Goal: Transaction & Acquisition: Book appointment/travel/reservation

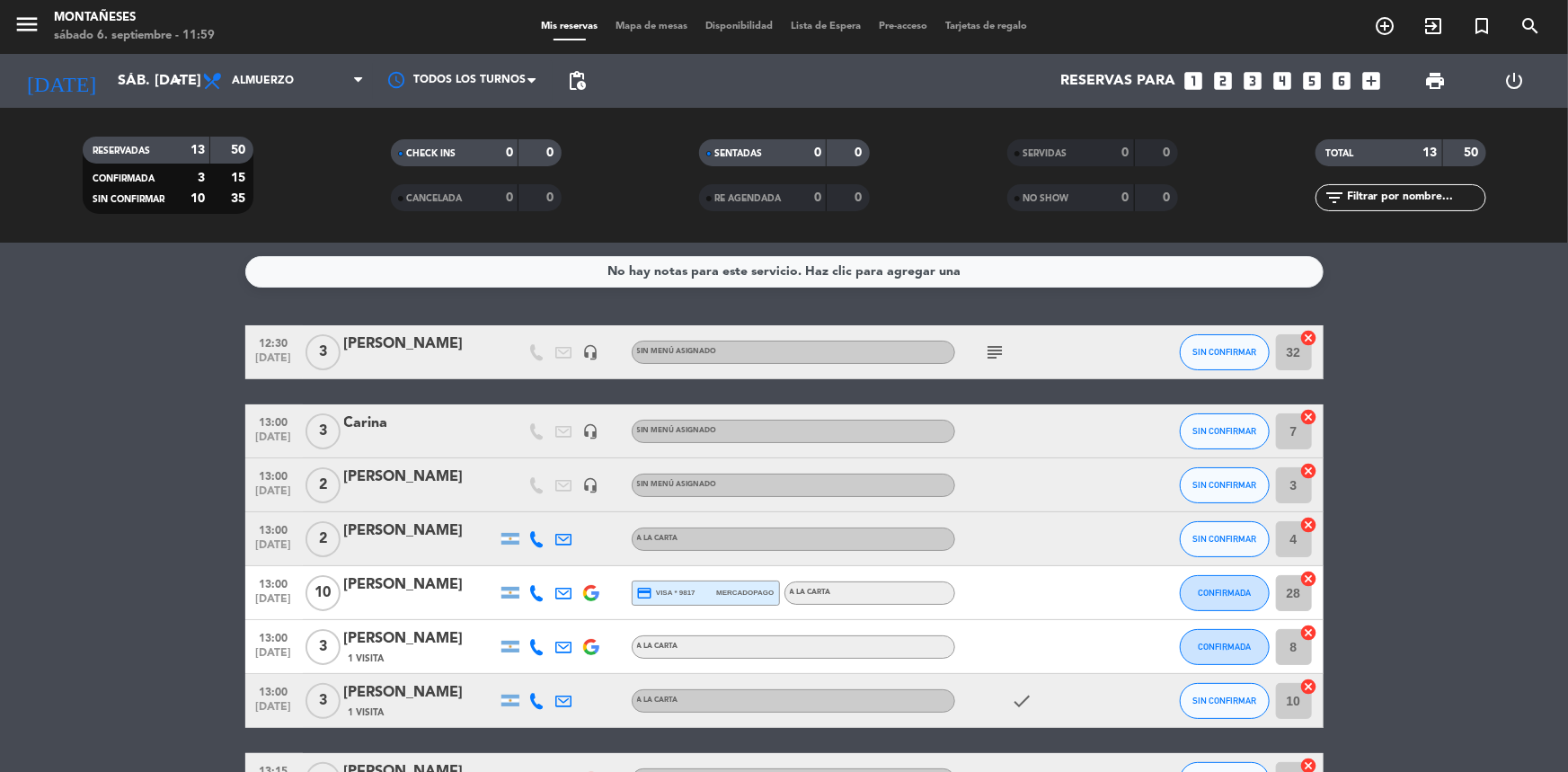
click at [988, 353] on icon "subject" at bounding box center [995, 352] width 22 height 22
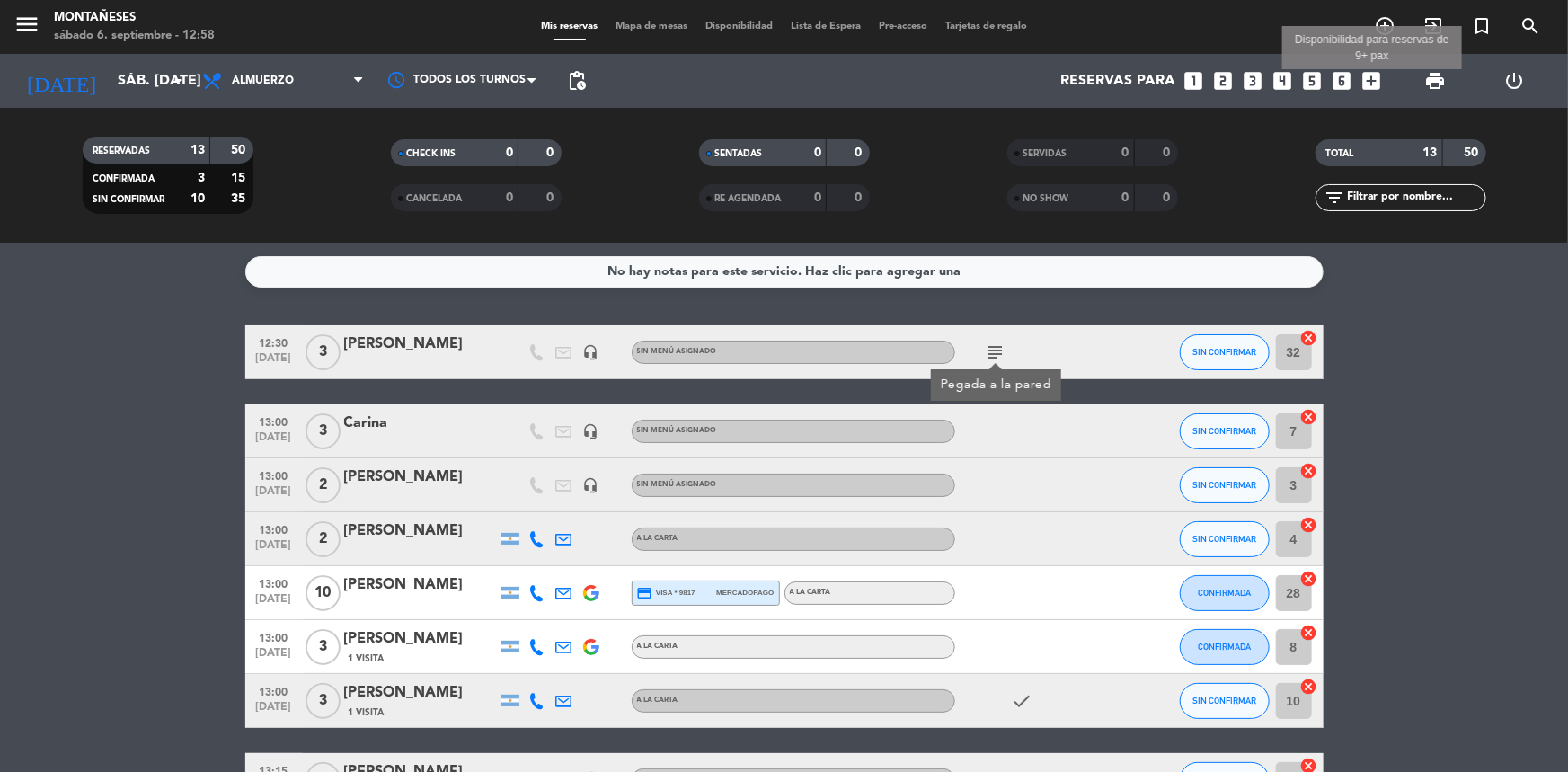
click at [1369, 81] on icon "add_box" at bounding box center [1371, 80] width 23 height 23
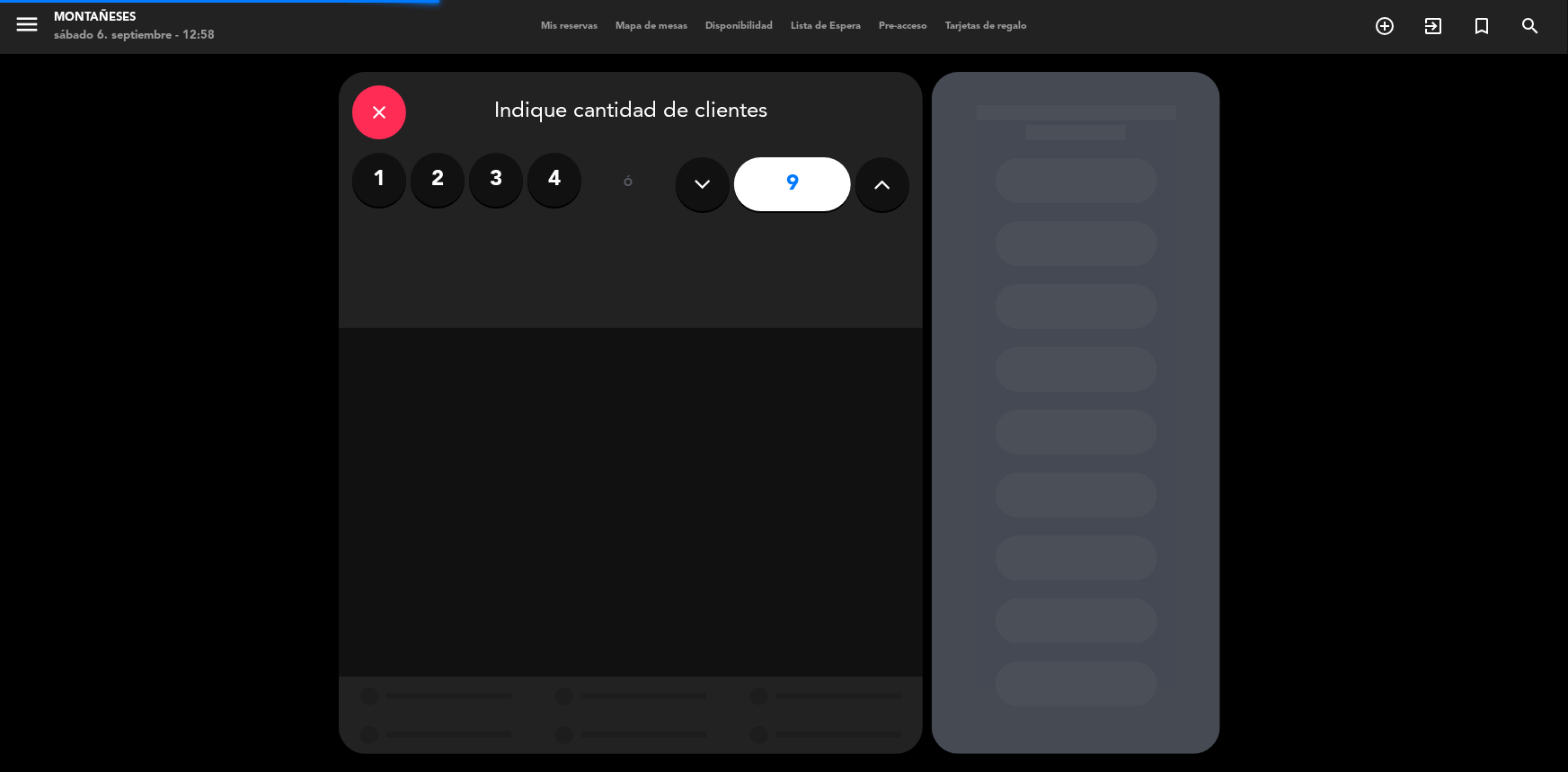
click at [875, 186] on icon at bounding box center [883, 184] width 17 height 27
type input "11"
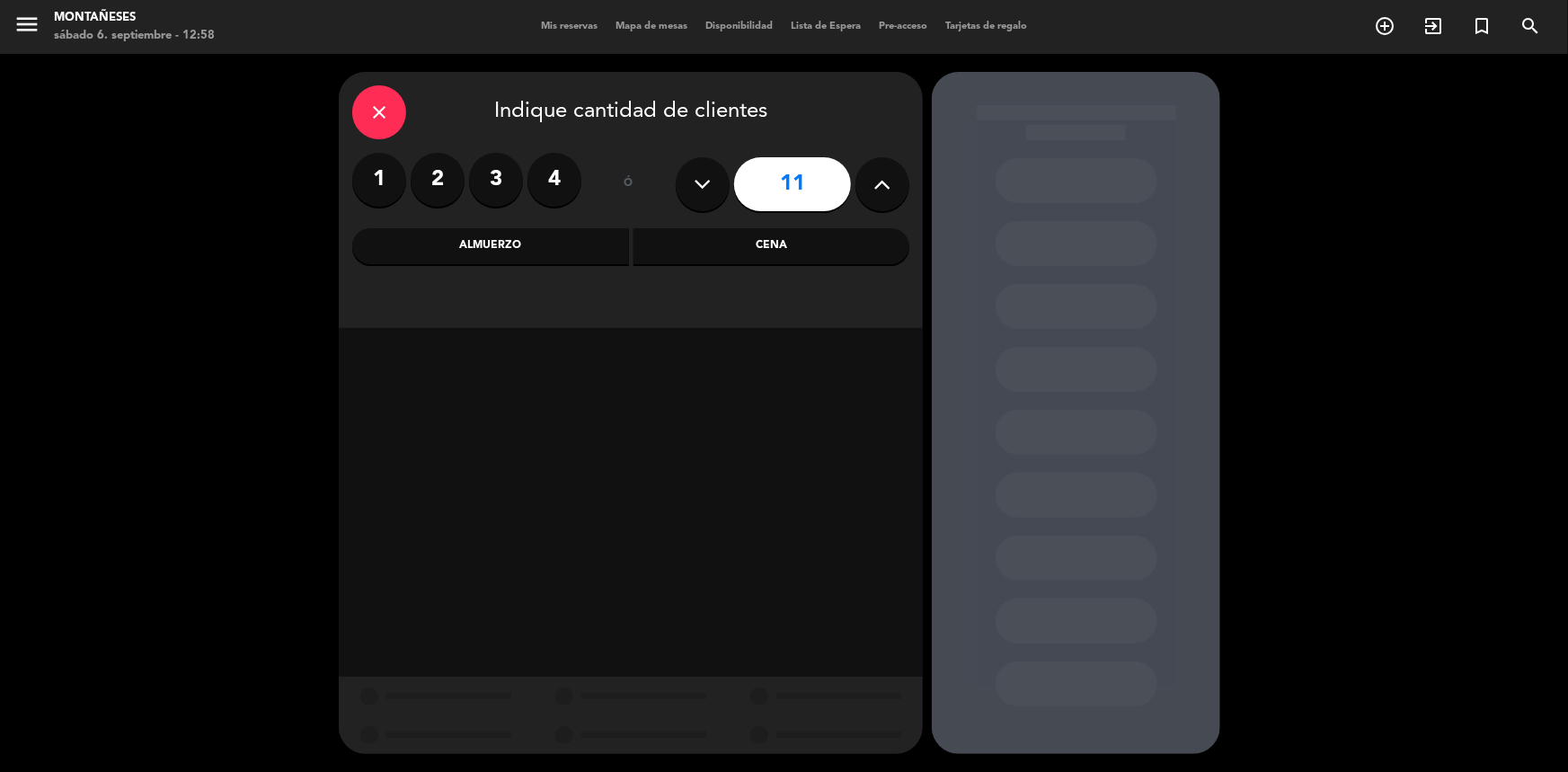
click at [535, 245] on div "Almuerzo" at bounding box center [491, 247] width 277 height 36
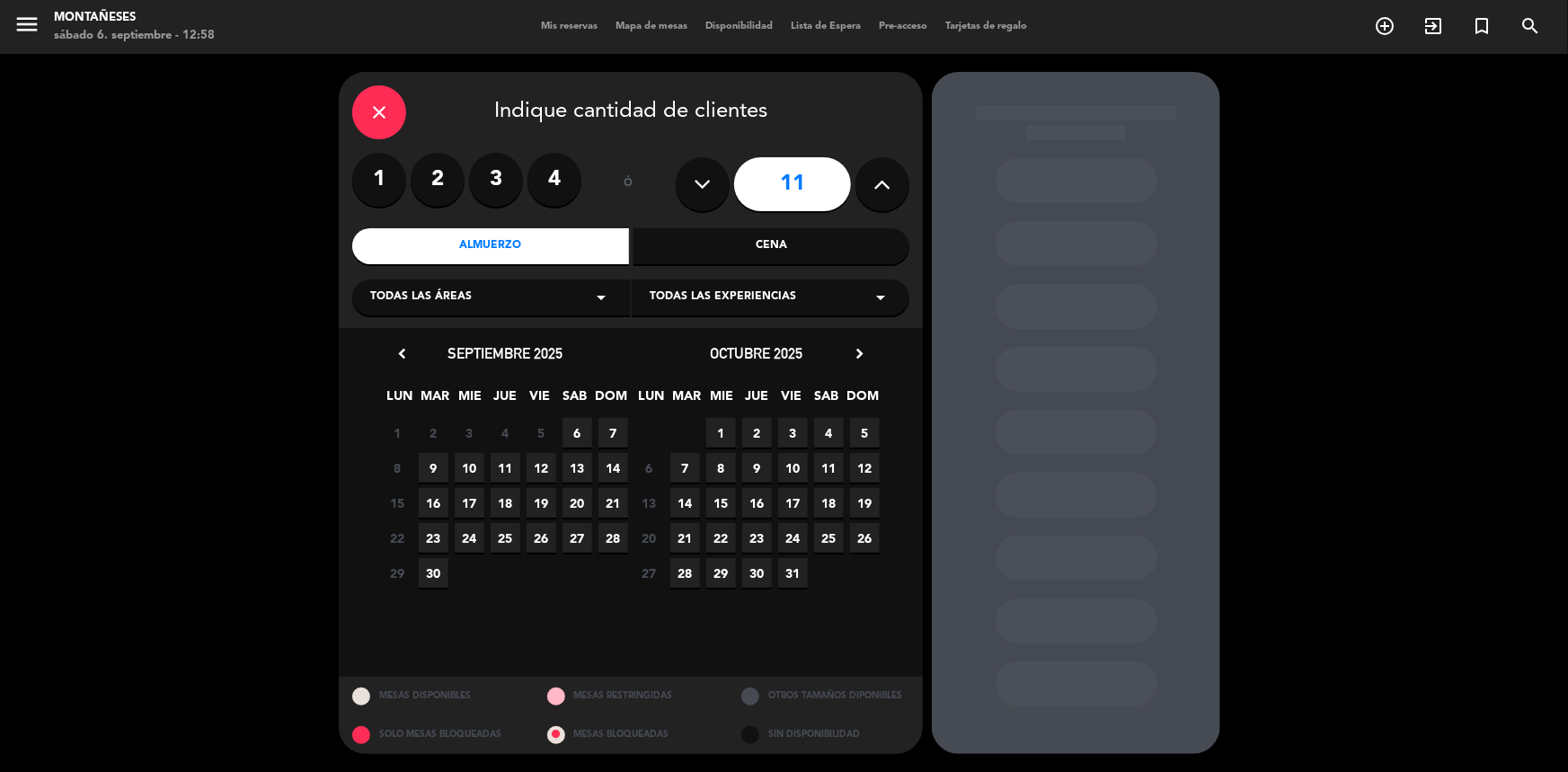
click at [612, 440] on span "7" at bounding box center [612, 432] width 30 height 30
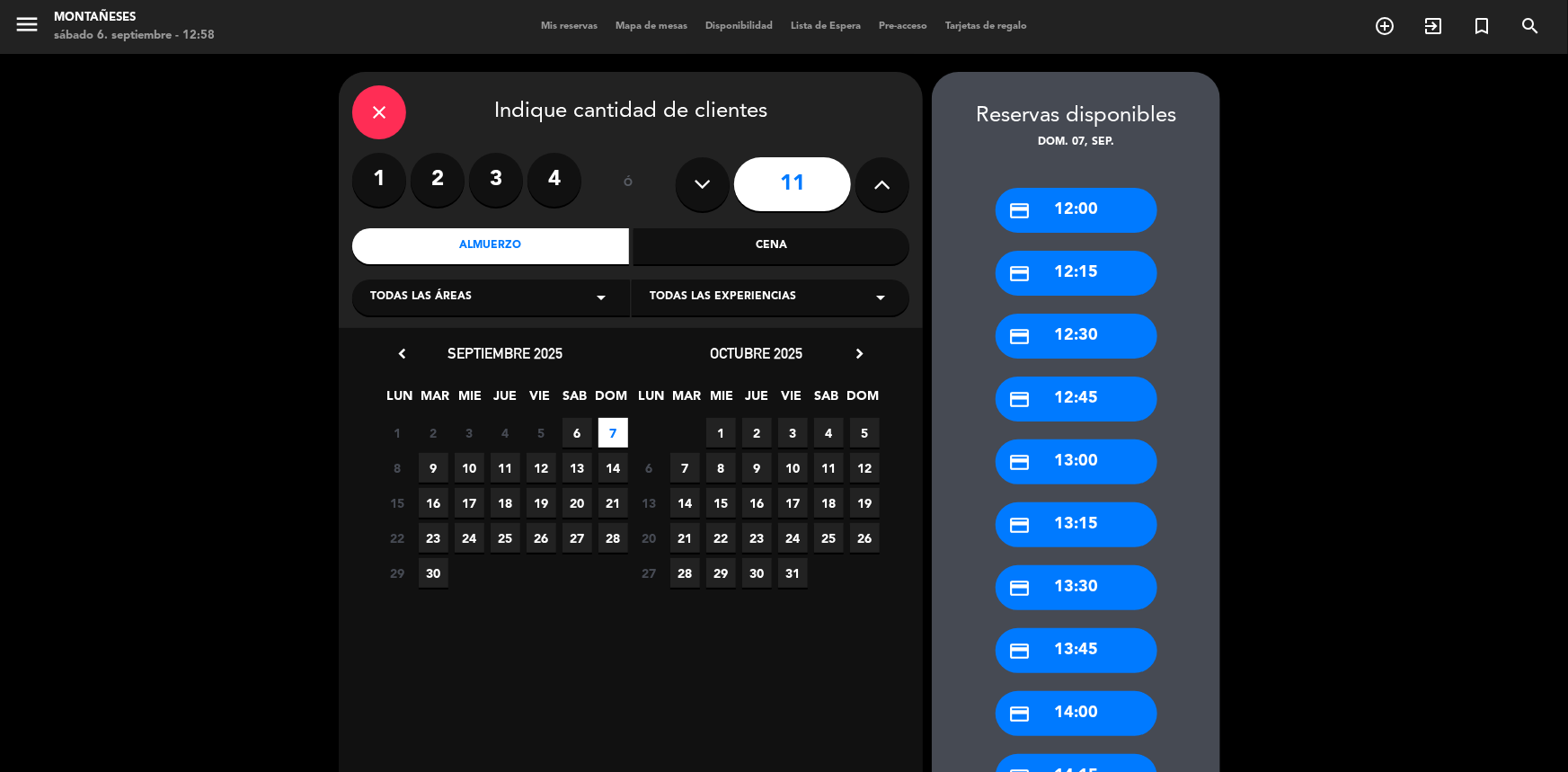
click at [1063, 453] on div "credit_card 13:00" at bounding box center [1076, 461] width 161 height 45
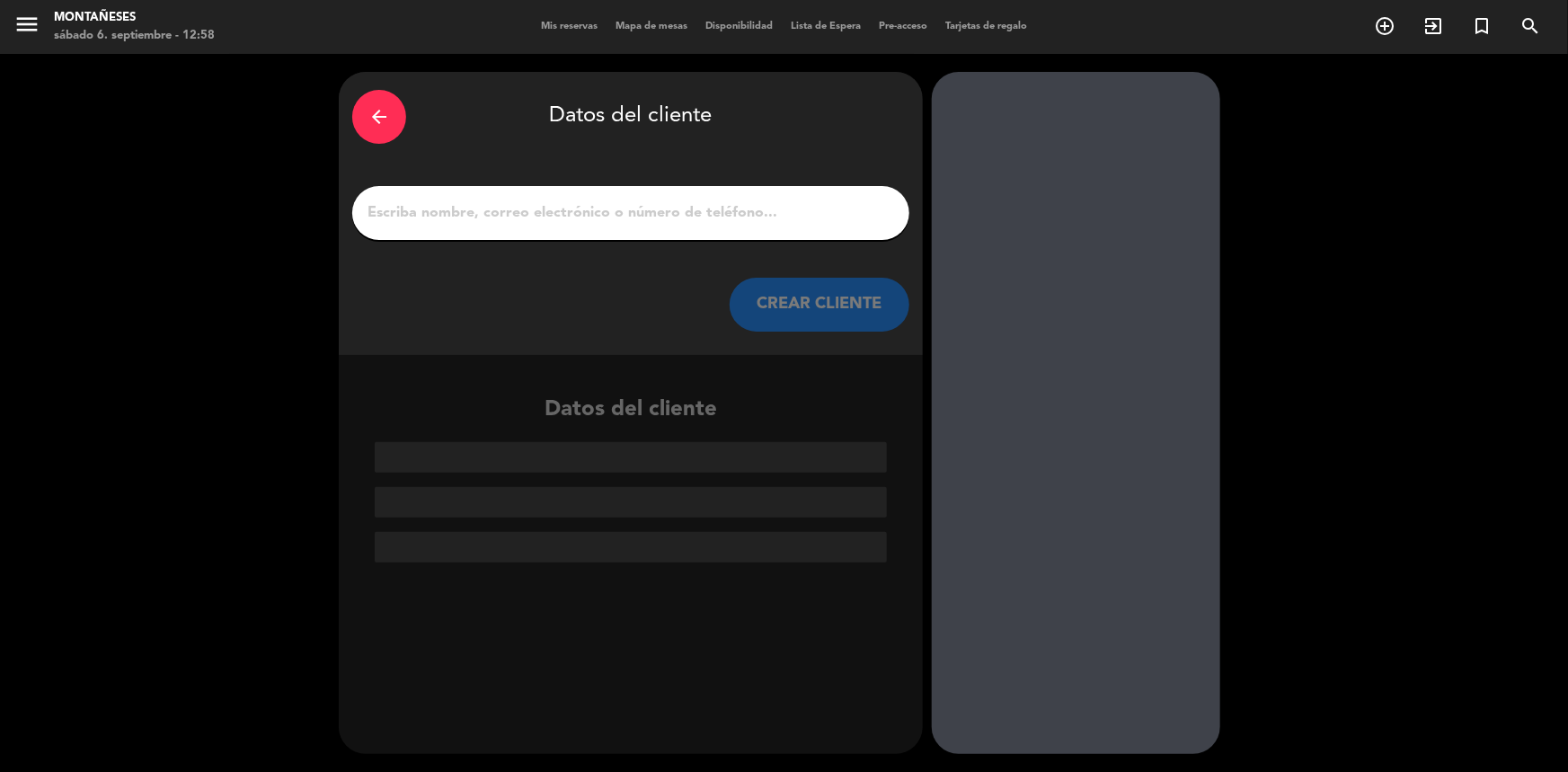
click at [655, 205] on input "1" at bounding box center [631, 213] width 530 height 25
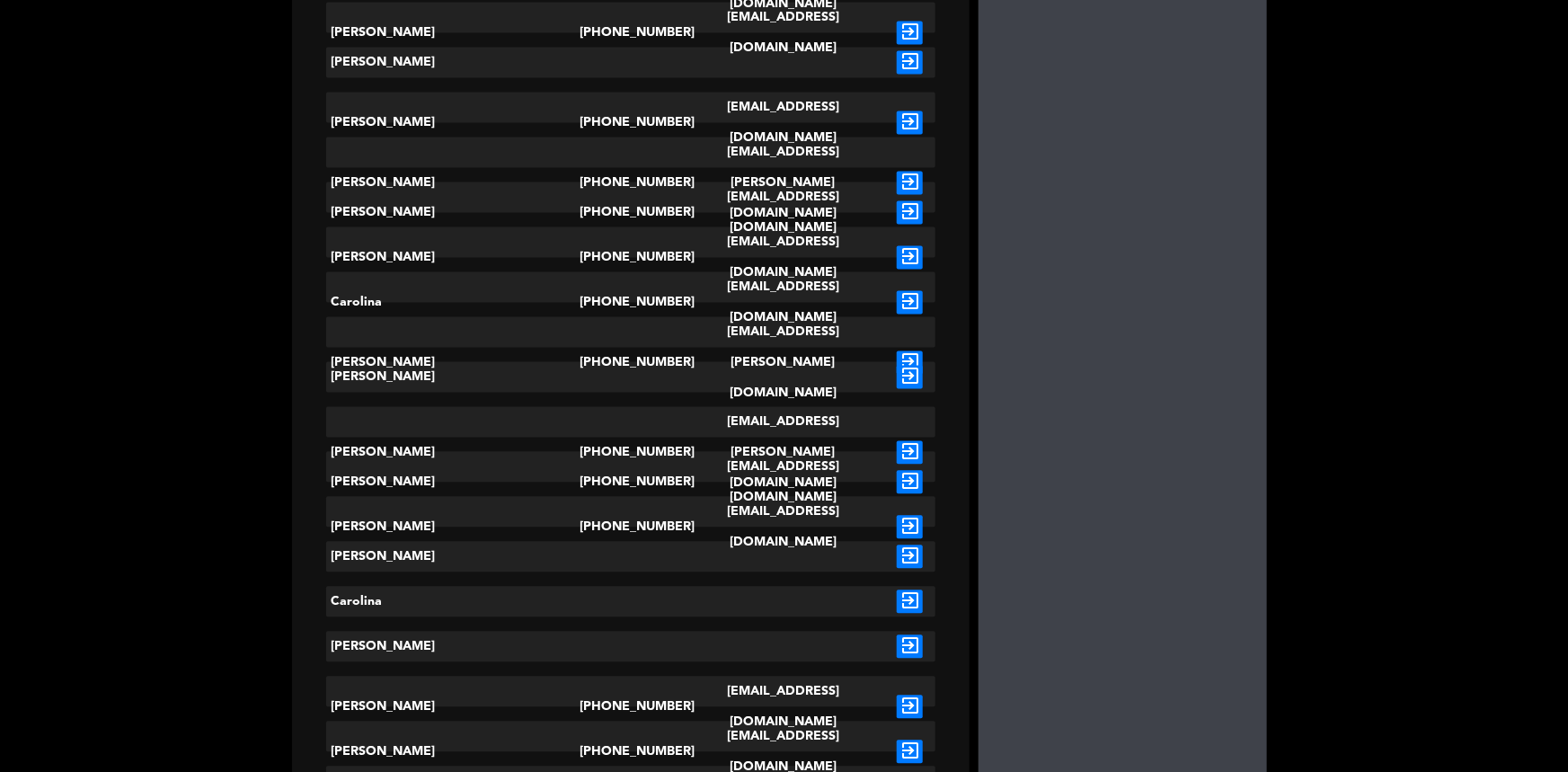
scroll to position [1715, 0]
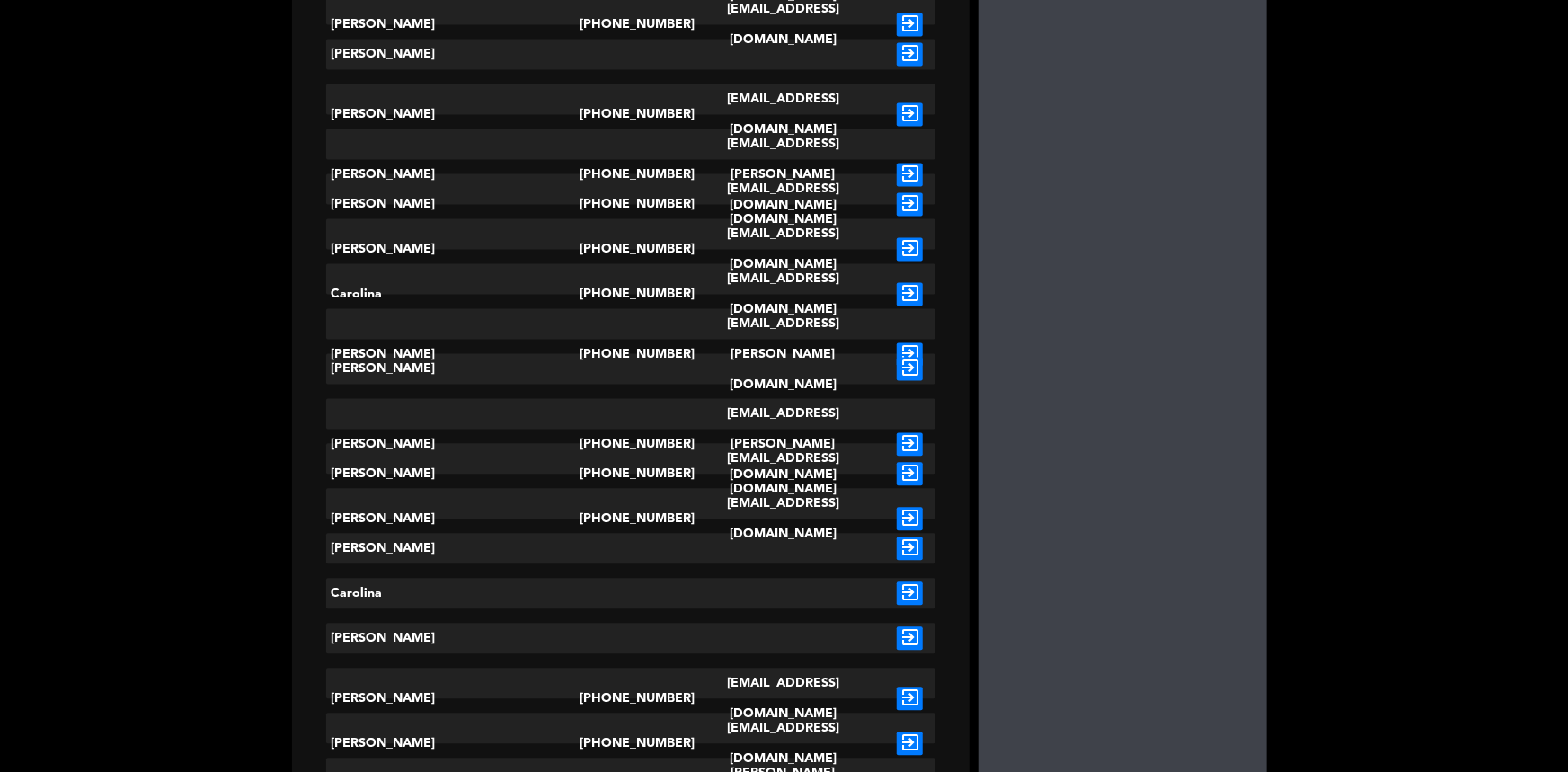
type input "Carolina"
click at [885, 599] on div "exit_to_app" at bounding box center [911, 593] width 52 height 31
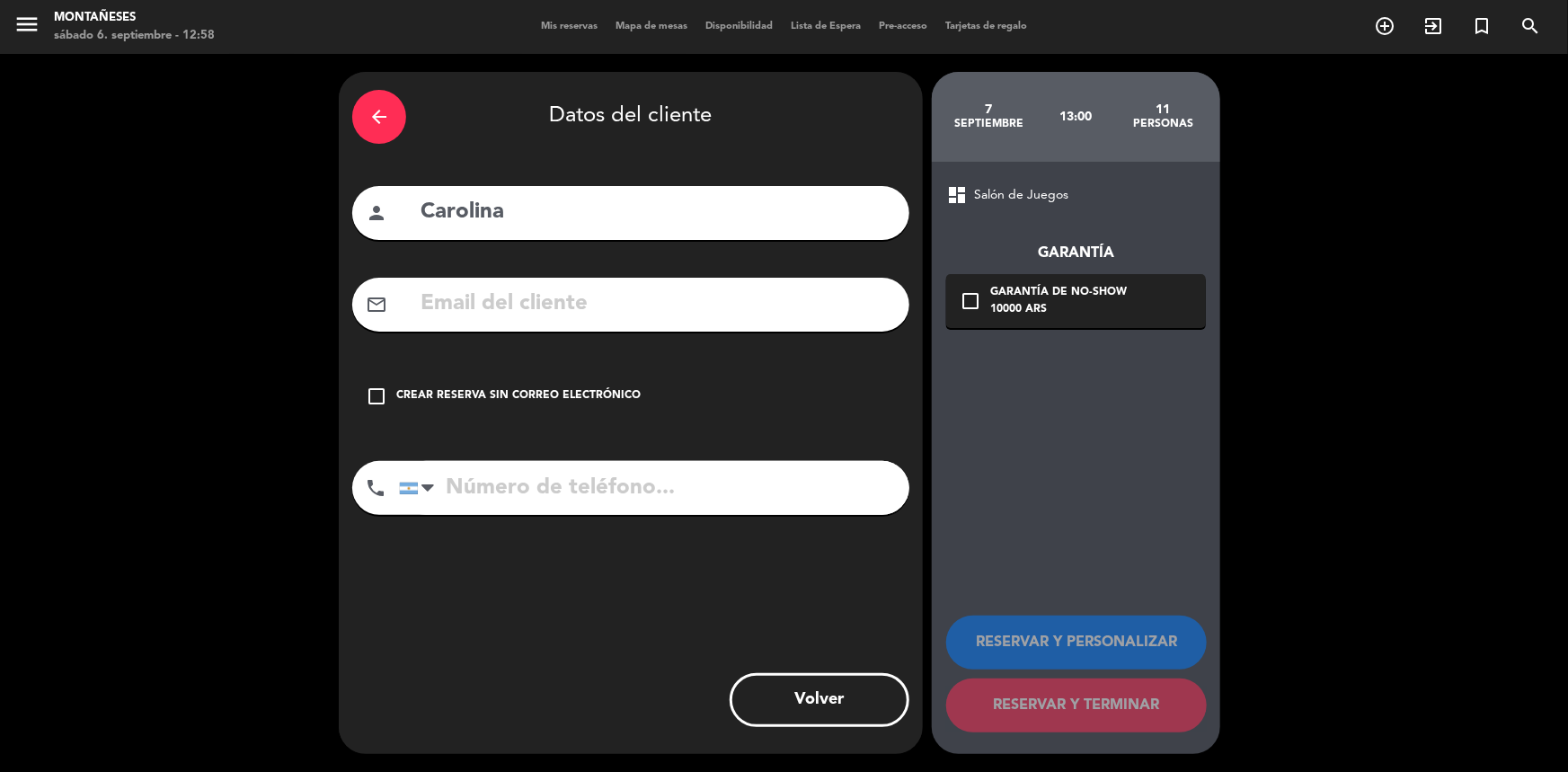
click at [609, 399] on div "Crear reserva sin correo electrónico" at bounding box center [519, 396] width 245 height 18
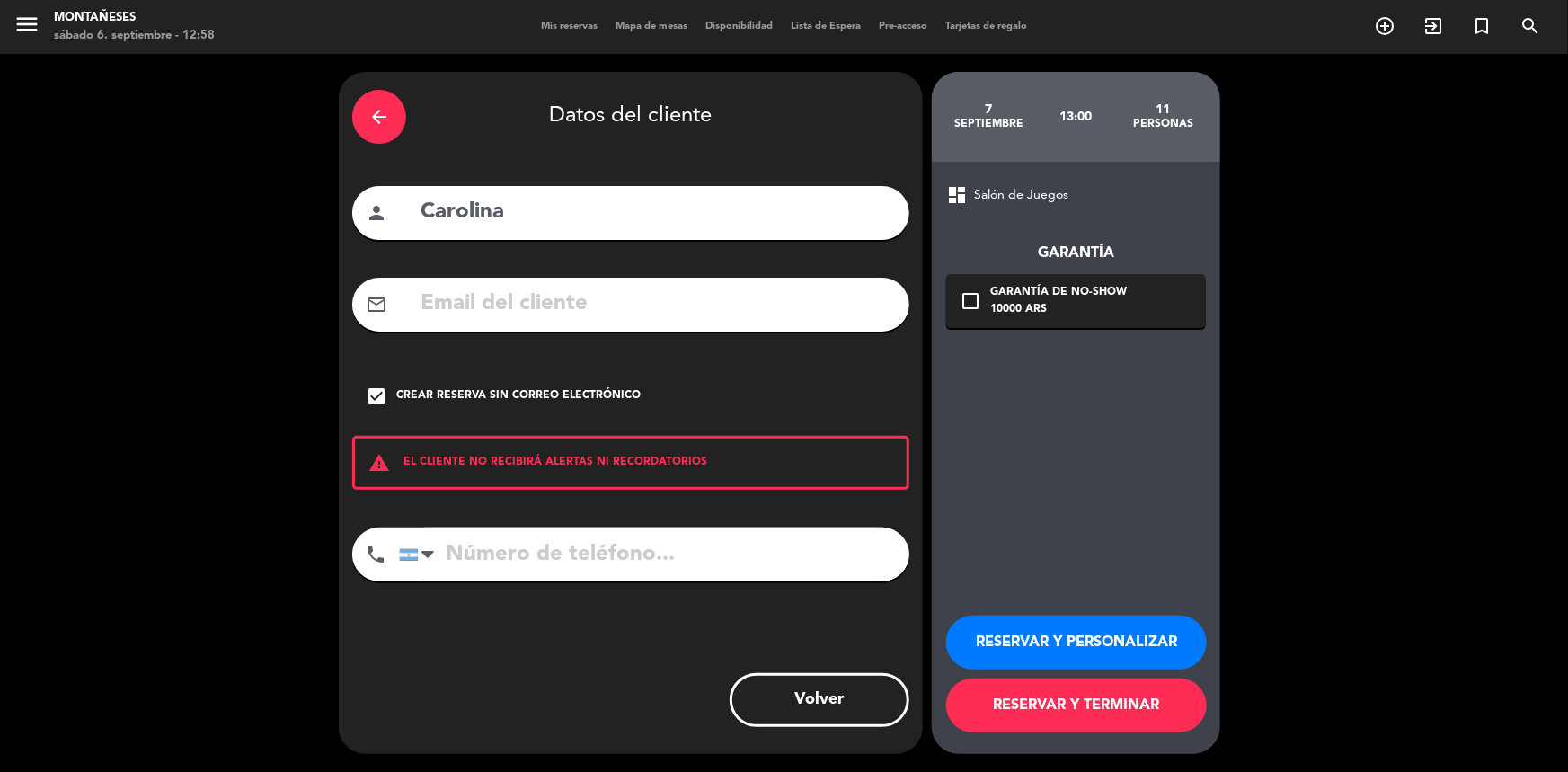
click at [1097, 697] on button "RESERVAR Y TERMINAR" at bounding box center [1076, 705] width 261 height 54
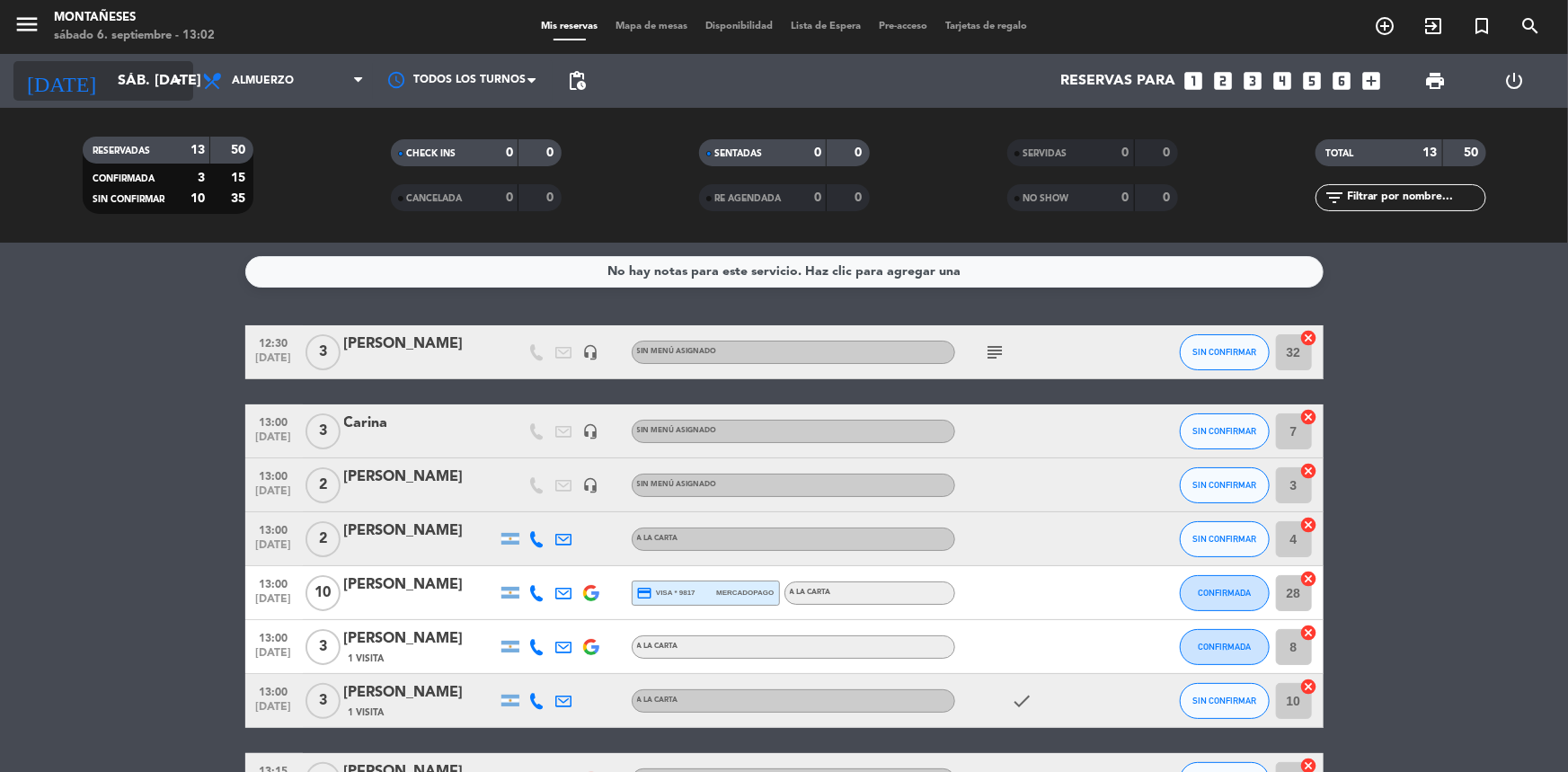
click at [141, 91] on input "sáb. [DATE]" at bounding box center [204, 81] width 189 height 35
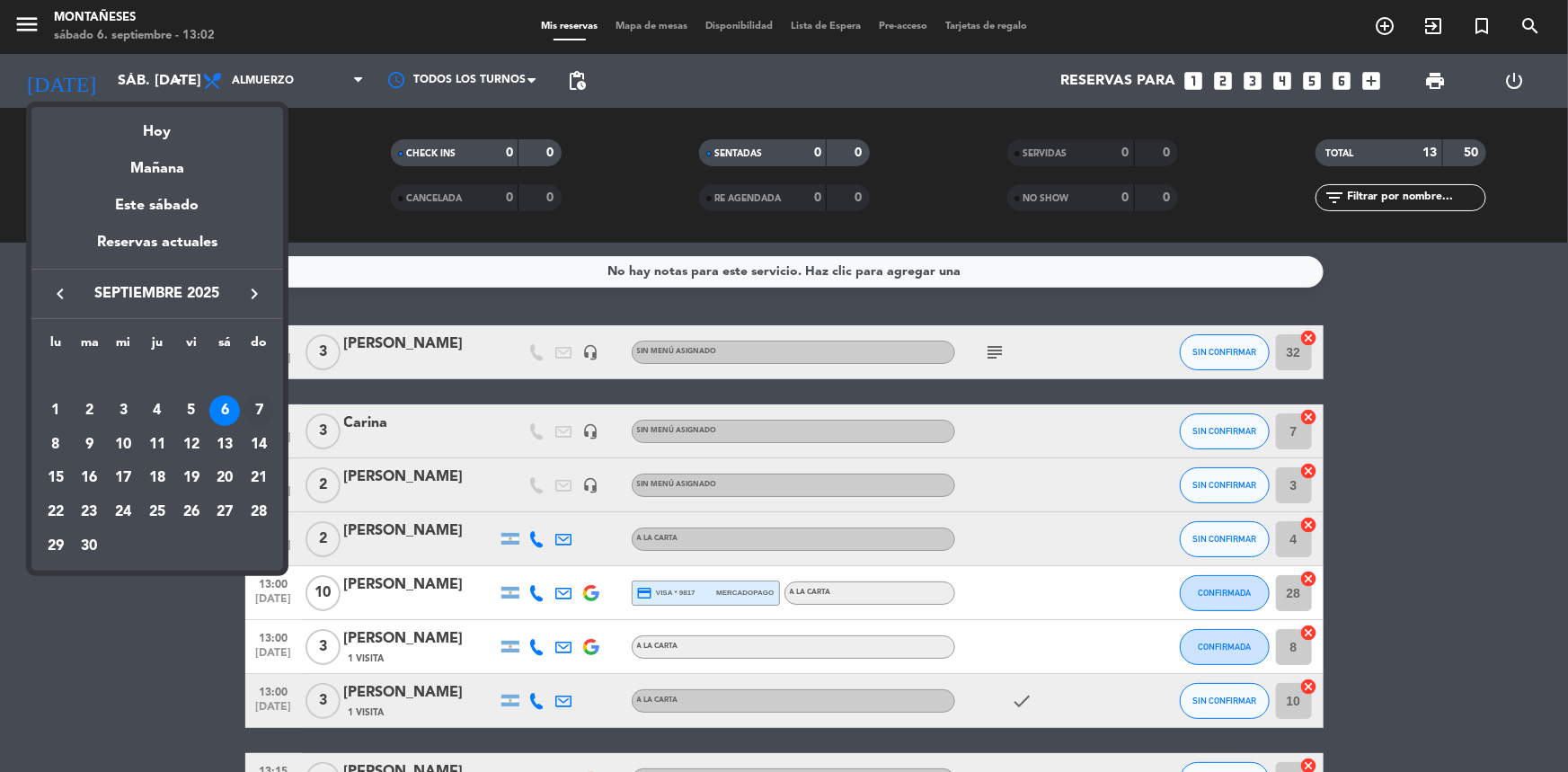
click at [264, 411] on div "7" at bounding box center [259, 411] width 31 height 31
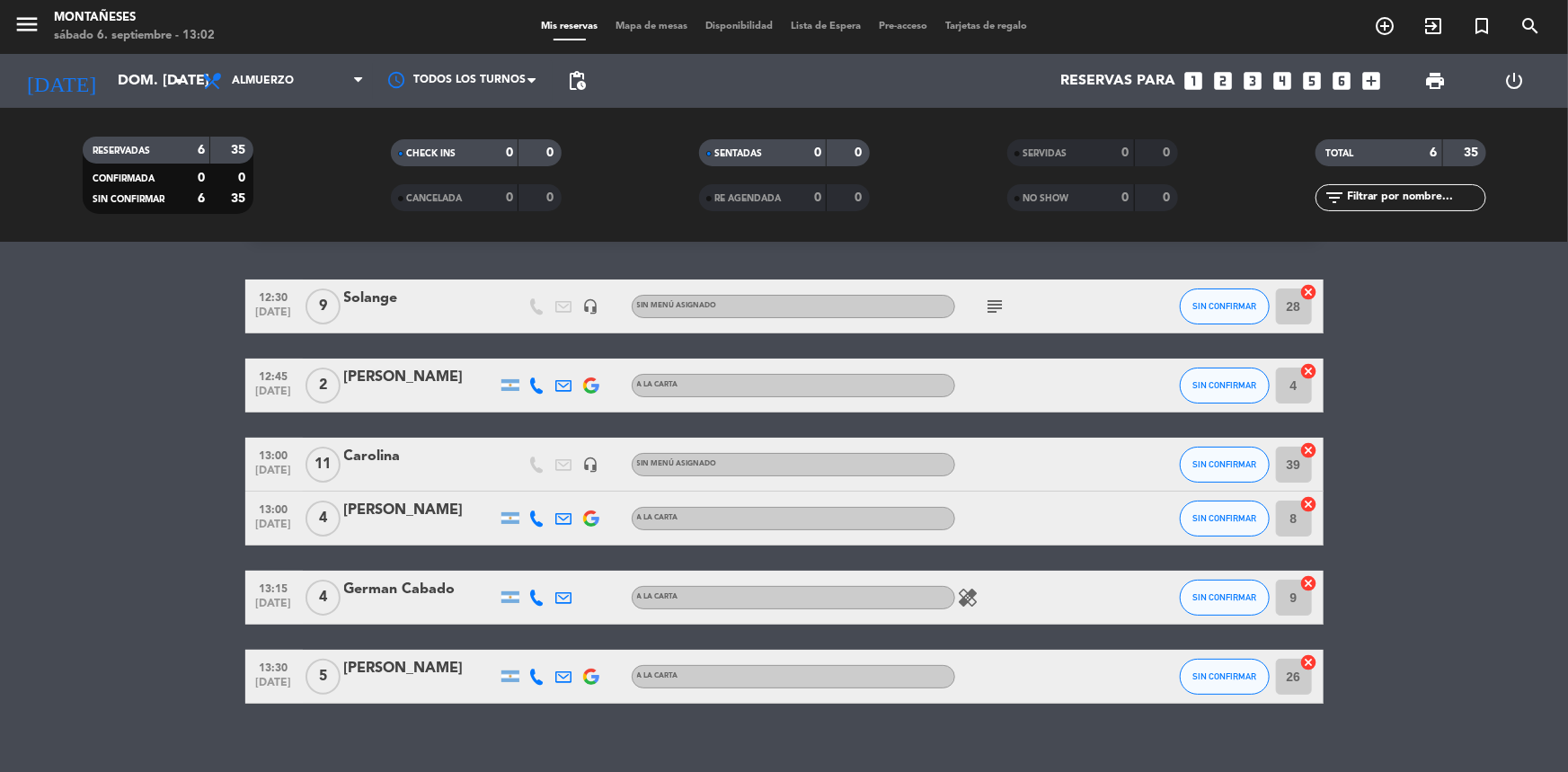
scroll to position [67, 0]
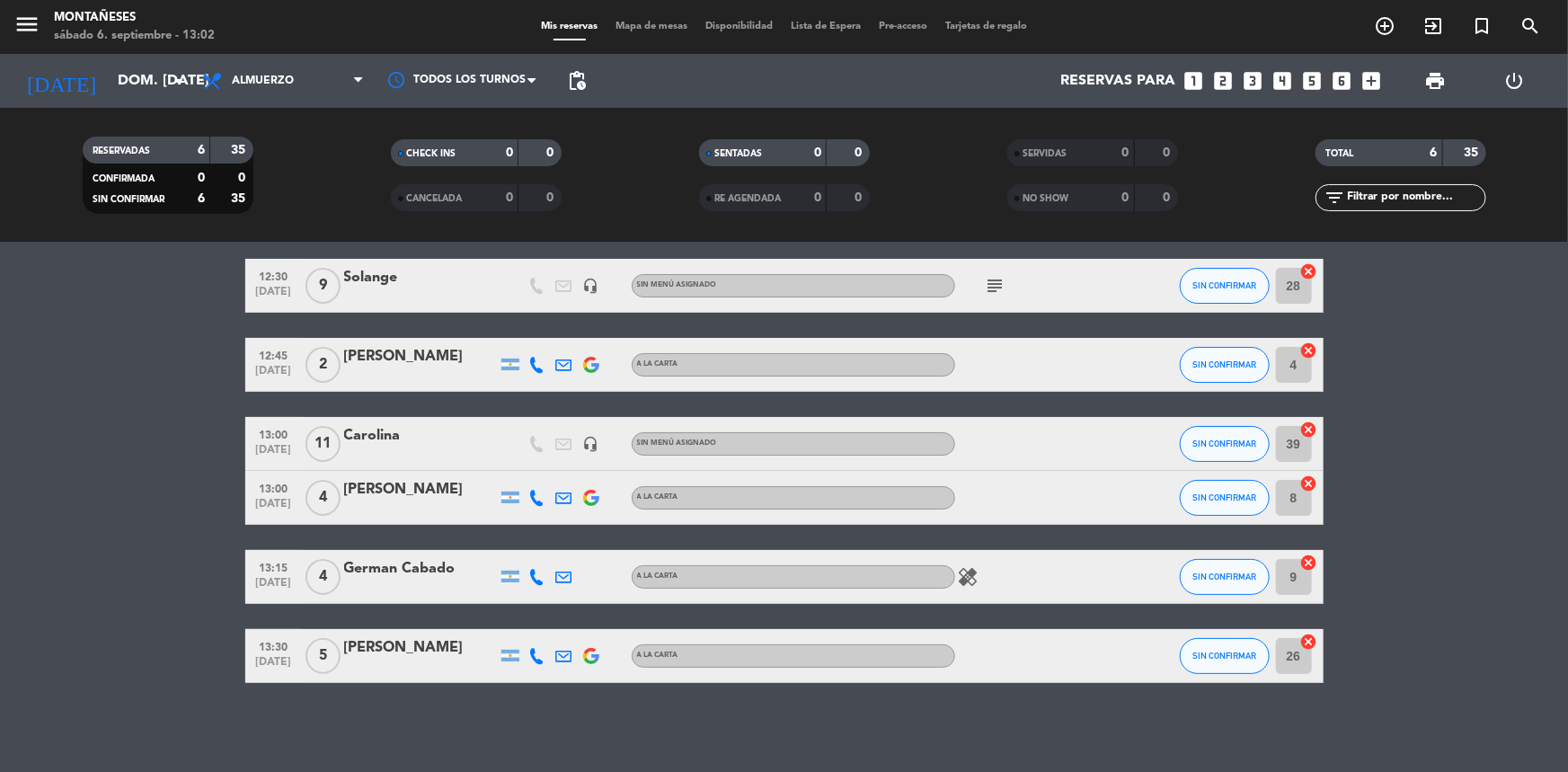
click at [163, 331] on bookings-row "12:30 sep. 7 9 Solange headset_mic Sin menú asignado subject SIN CONFIRMAR 28 c…" at bounding box center [784, 471] width 1568 height 424
click at [990, 286] on icon "subject" at bounding box center [995, 286] width 22 height 22
click at [969, 577] on icon "healing" at bounding box center [968, 576] width 22 height 22
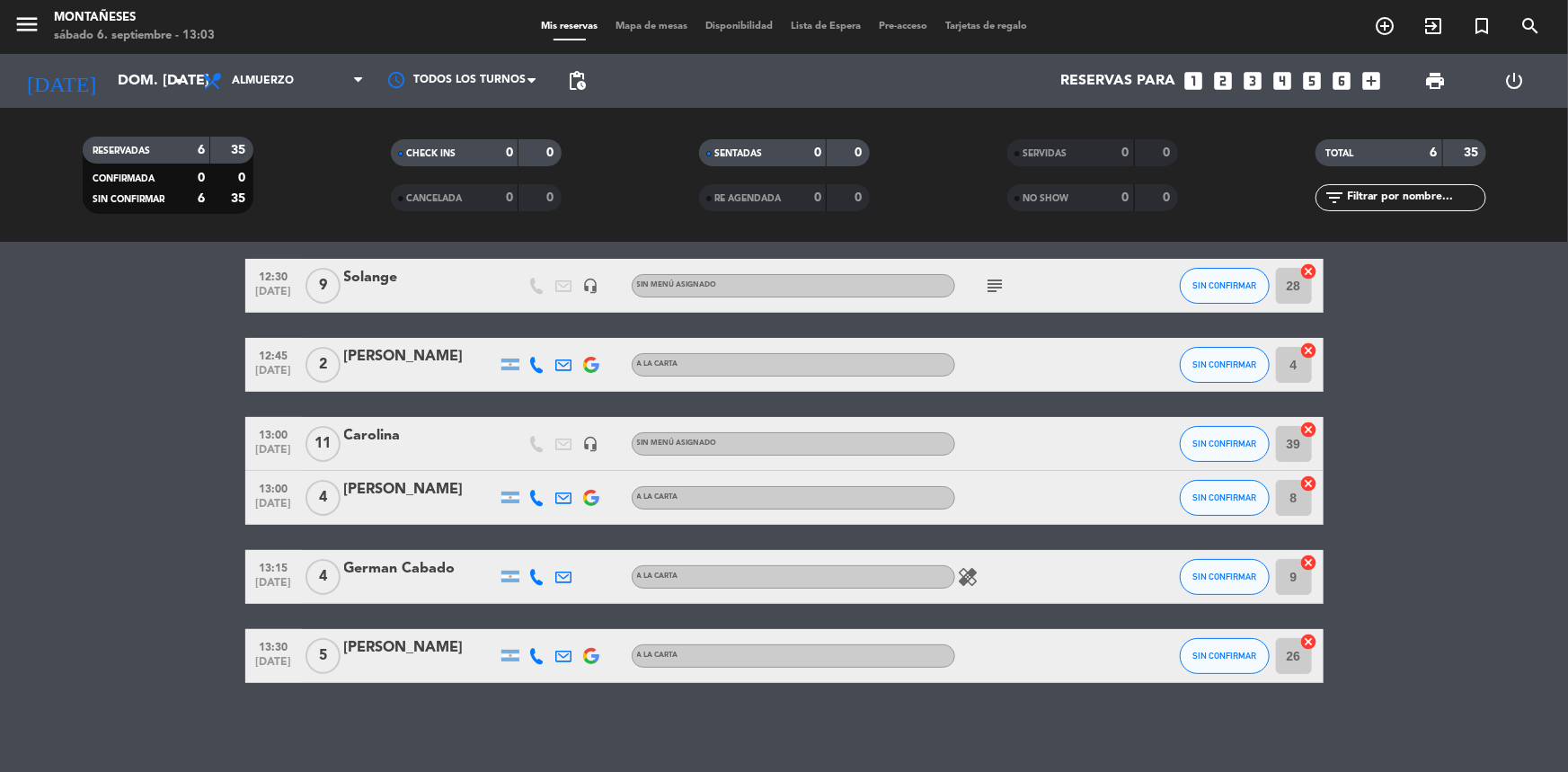
click at [140, 293] on bookings-row "12:30 sep. 7 9 Solange headset_mic Sin menú asignado subject SIN CONFIRMAR 28 c…" at bounding box center [784, 471] width 1568 height 424
click at [109, 78] on input "dom. 7 sep." at bounding box center [204, 81] width 189 height 35
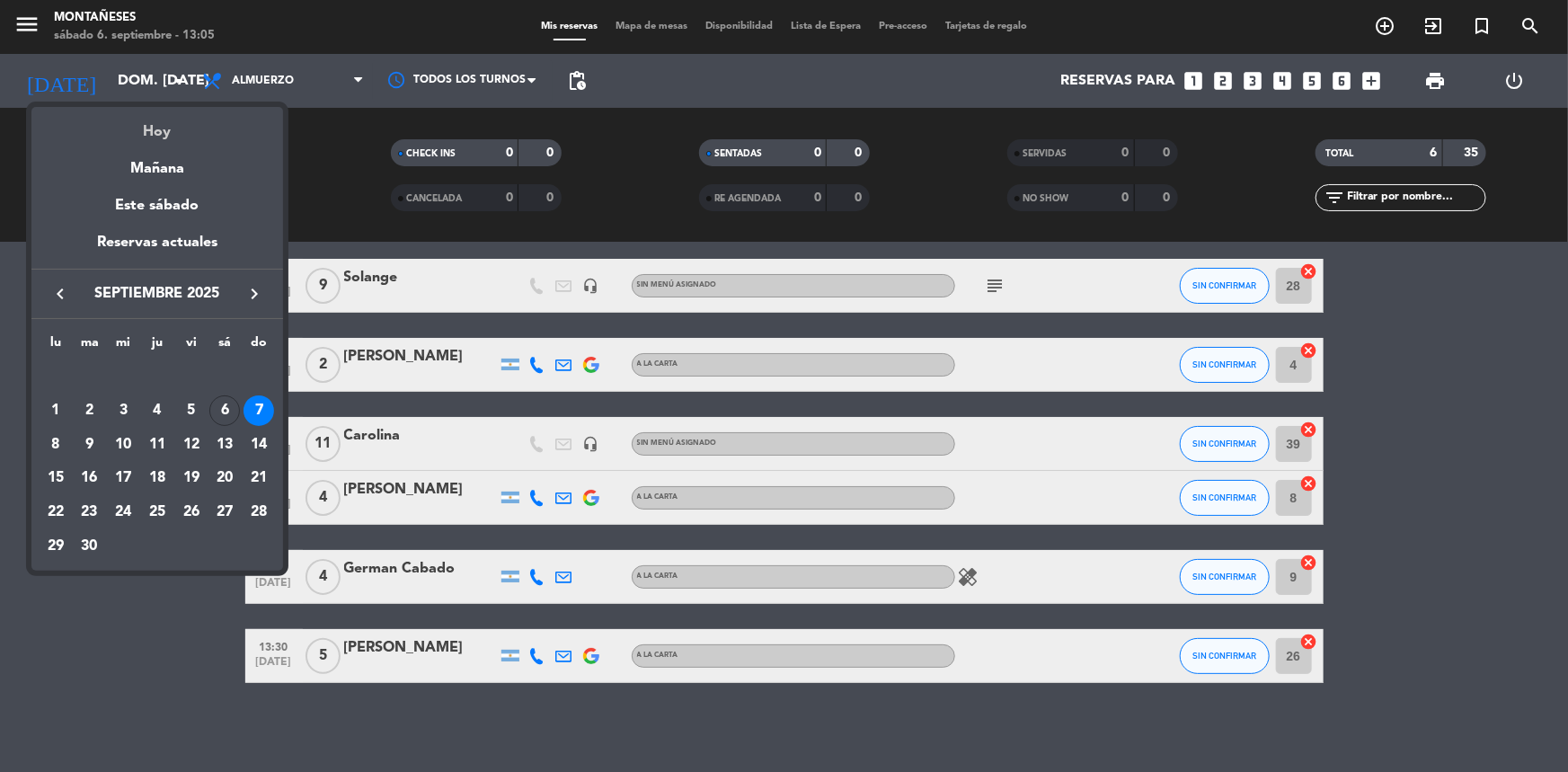
click at [149, 126] on div "Hoy" at bounding box center [157, 125] width 251 height 37
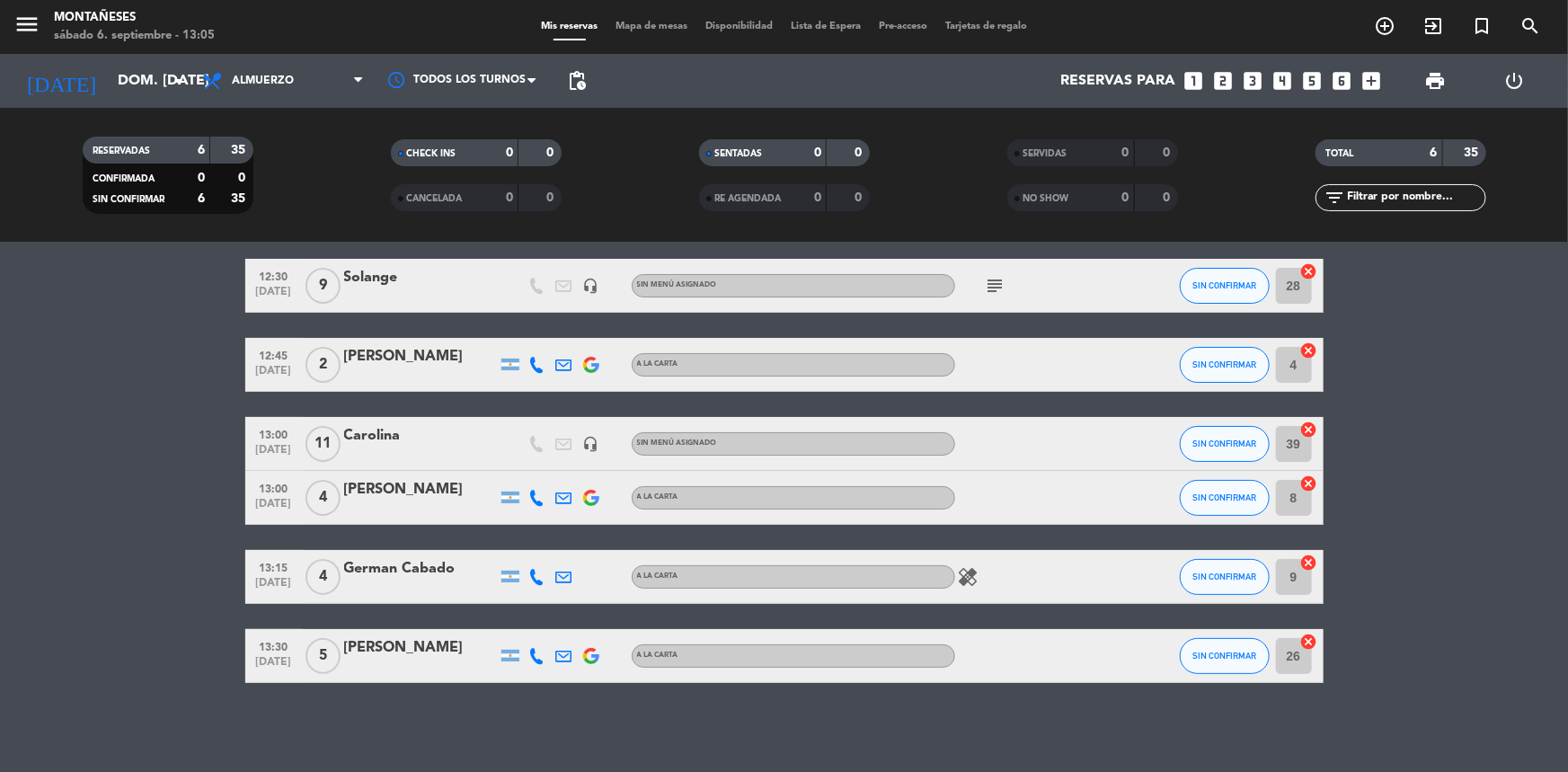
type input "sáb. [DATE]"
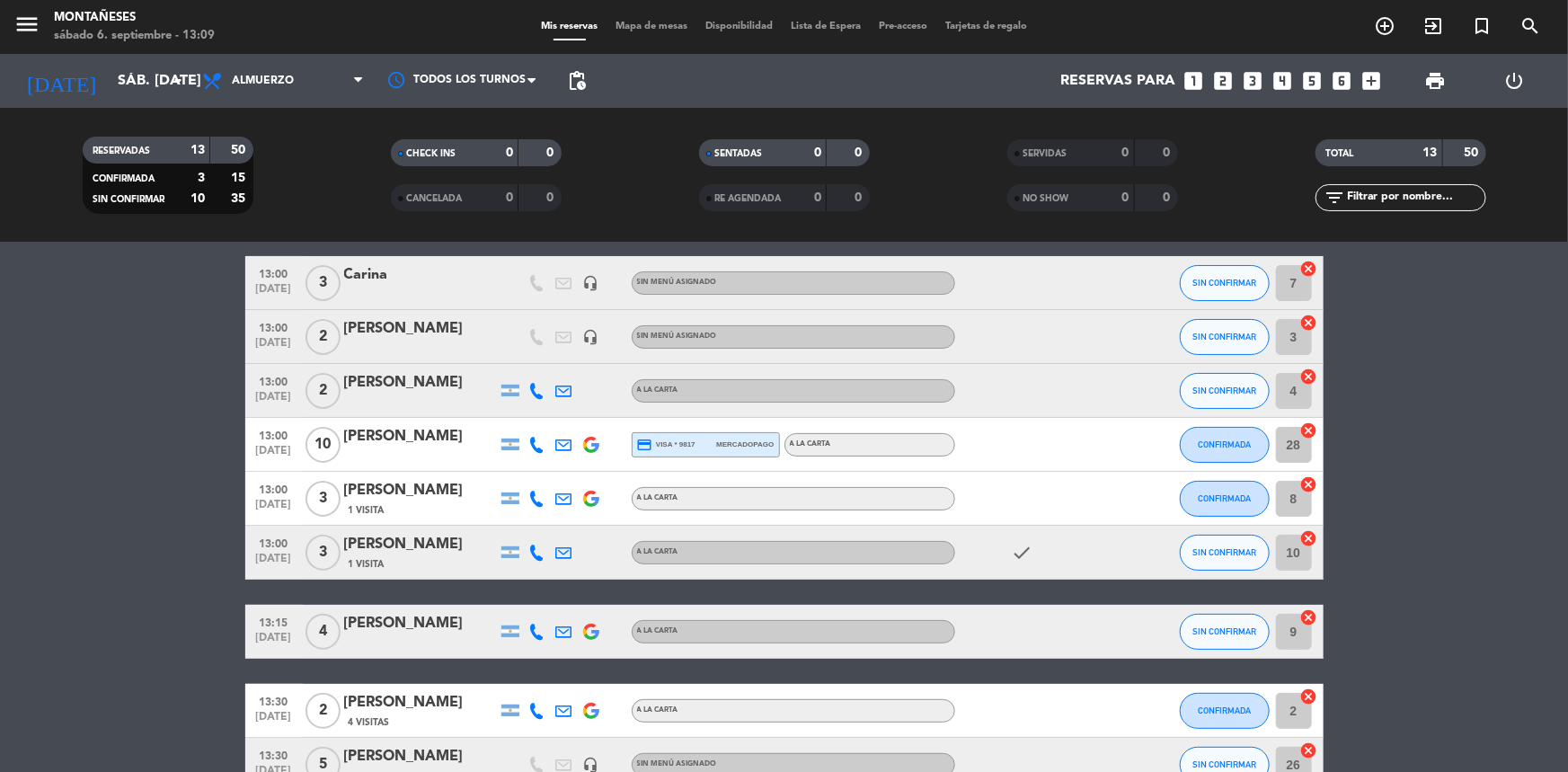
scroll to position [0, 0]
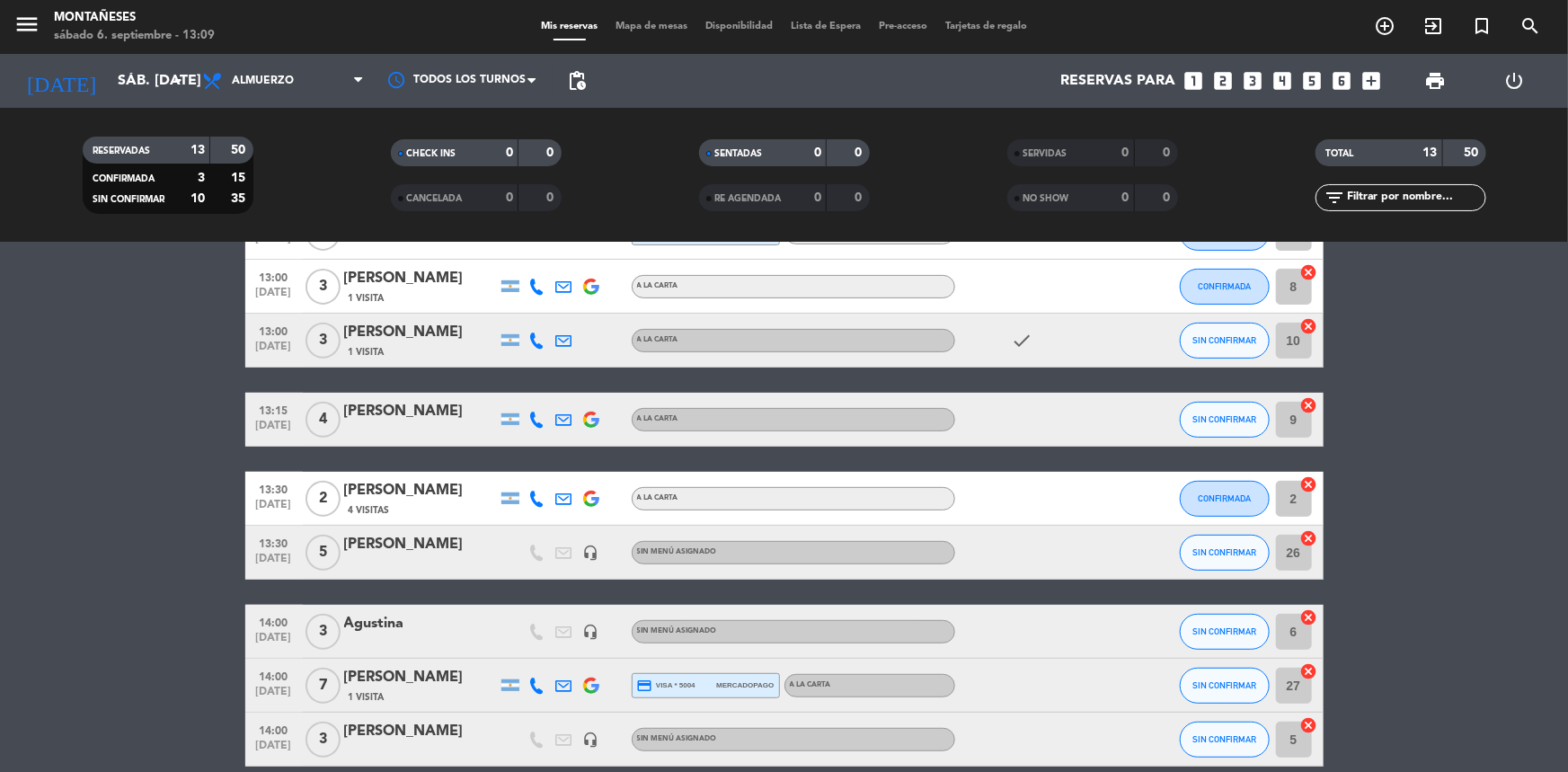
scroll to position [408, 0]
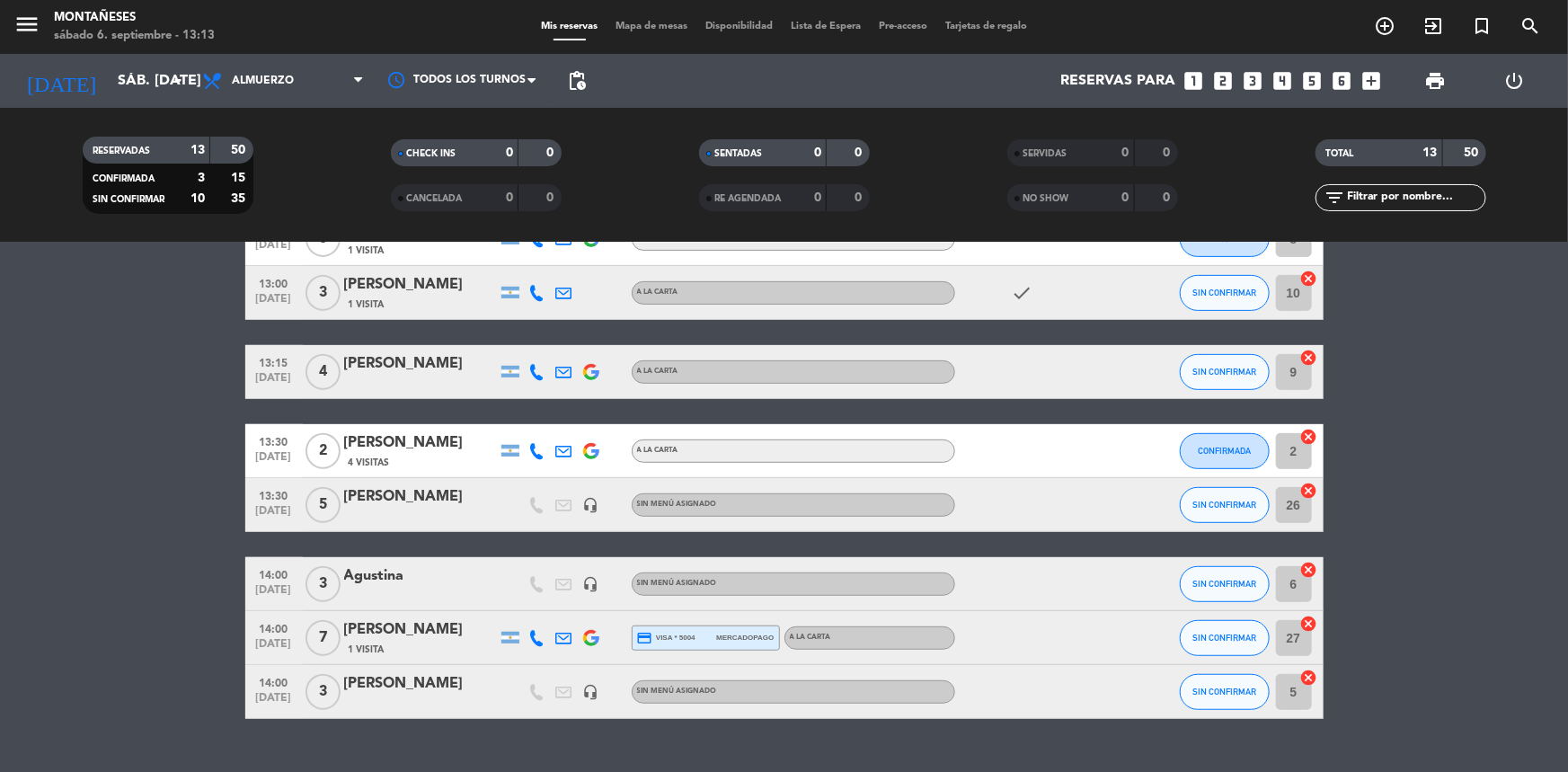
click at [201, 418] on bookings-row "12:30 [DATE] 3 [PERSON_NAME] headset_mic Sin menú asignado subject SIN CONFIRMA…" at bounding box center [784, 318] width 1568 height 802
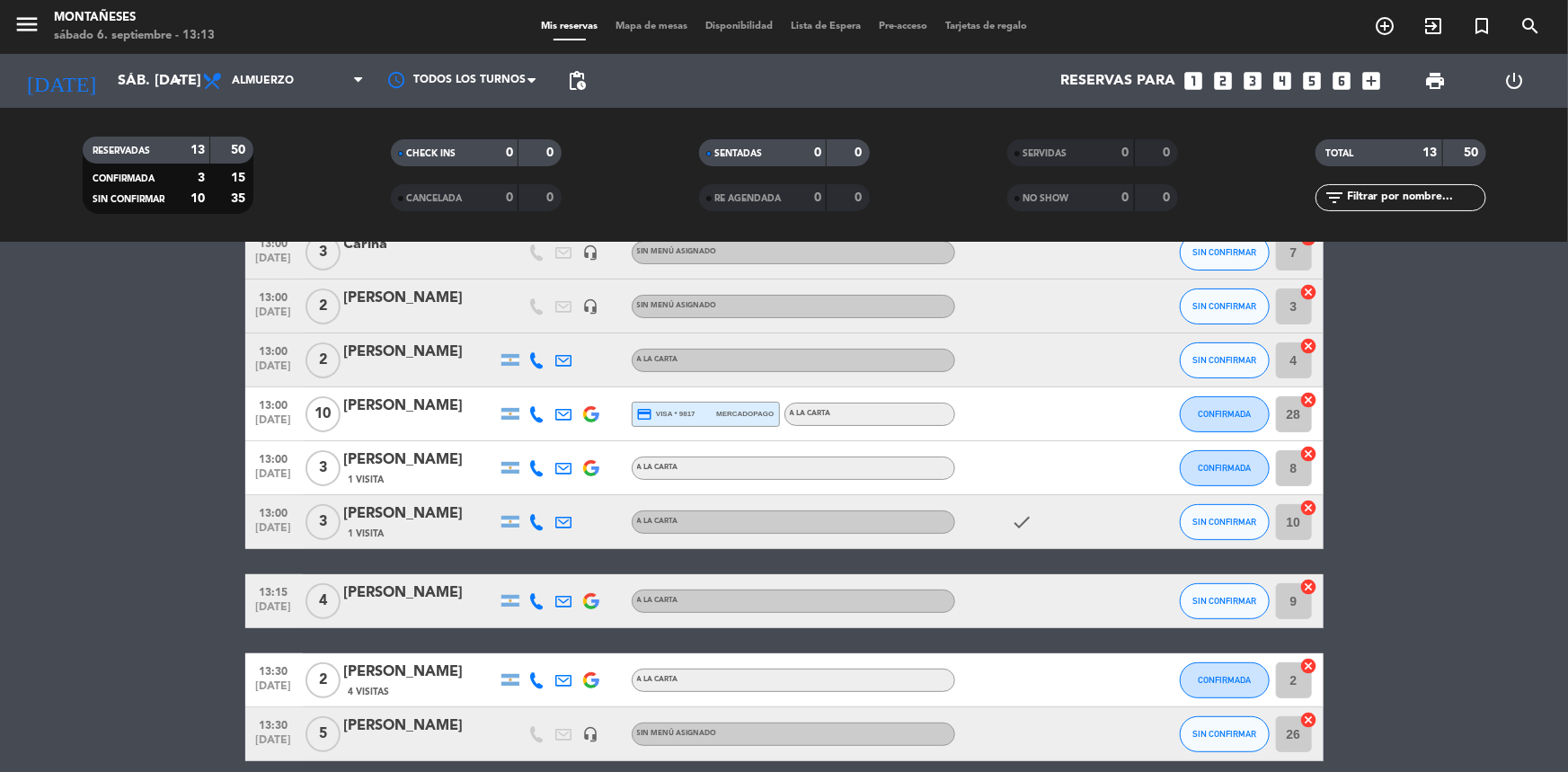
scroll to position [162, 0]
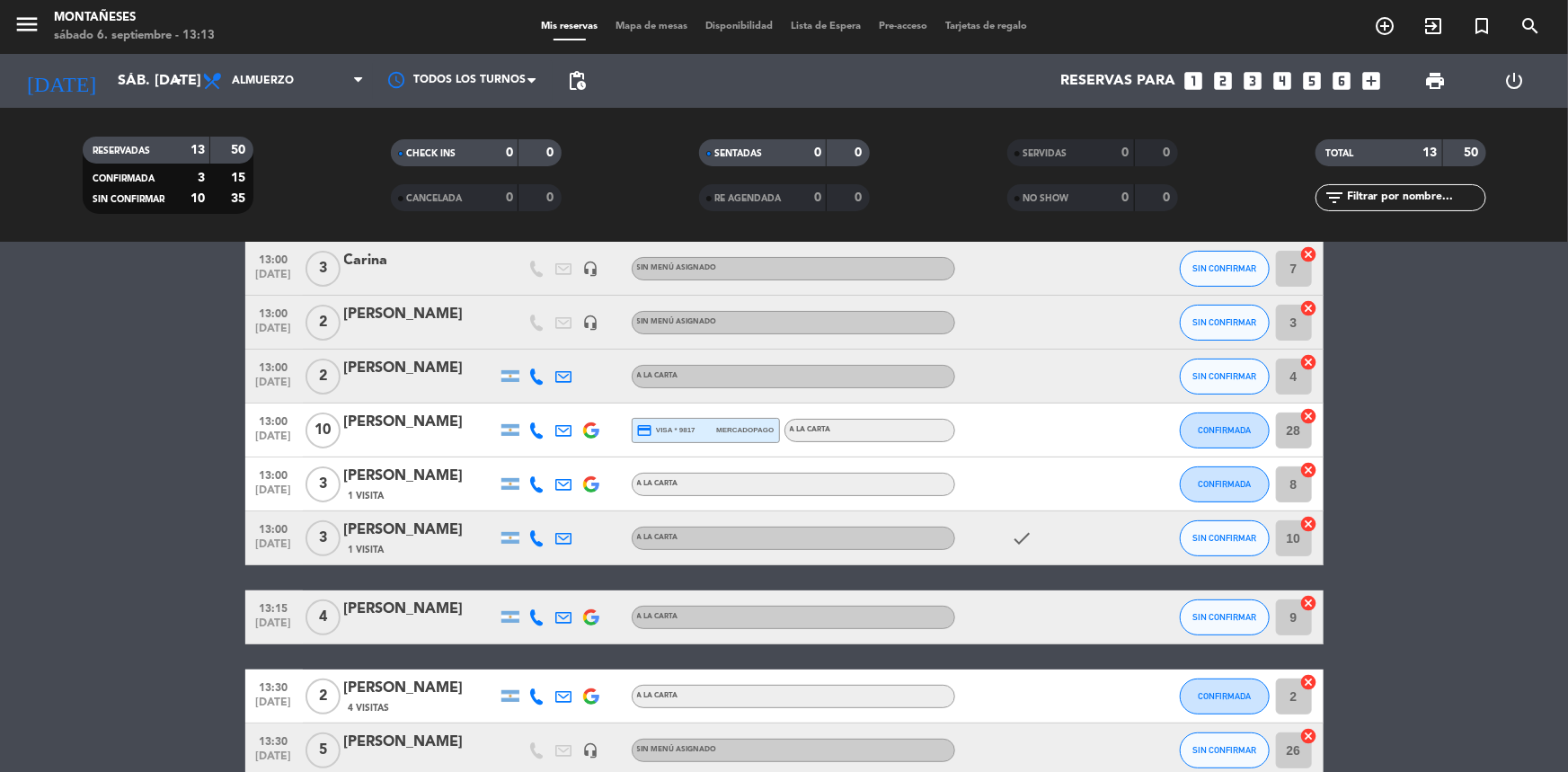
click at [201, 418] on bookings-row "12:30 [DATE] 3 [PERSON_NAME] headset_mic Sin menú asignado subject SIN CONFIRMA…" at bounding box center [784, 563] width 1568 height 802
click at [290, 61] on span "Almuerzo" at bounding box center [283, 80] width 180 height 39
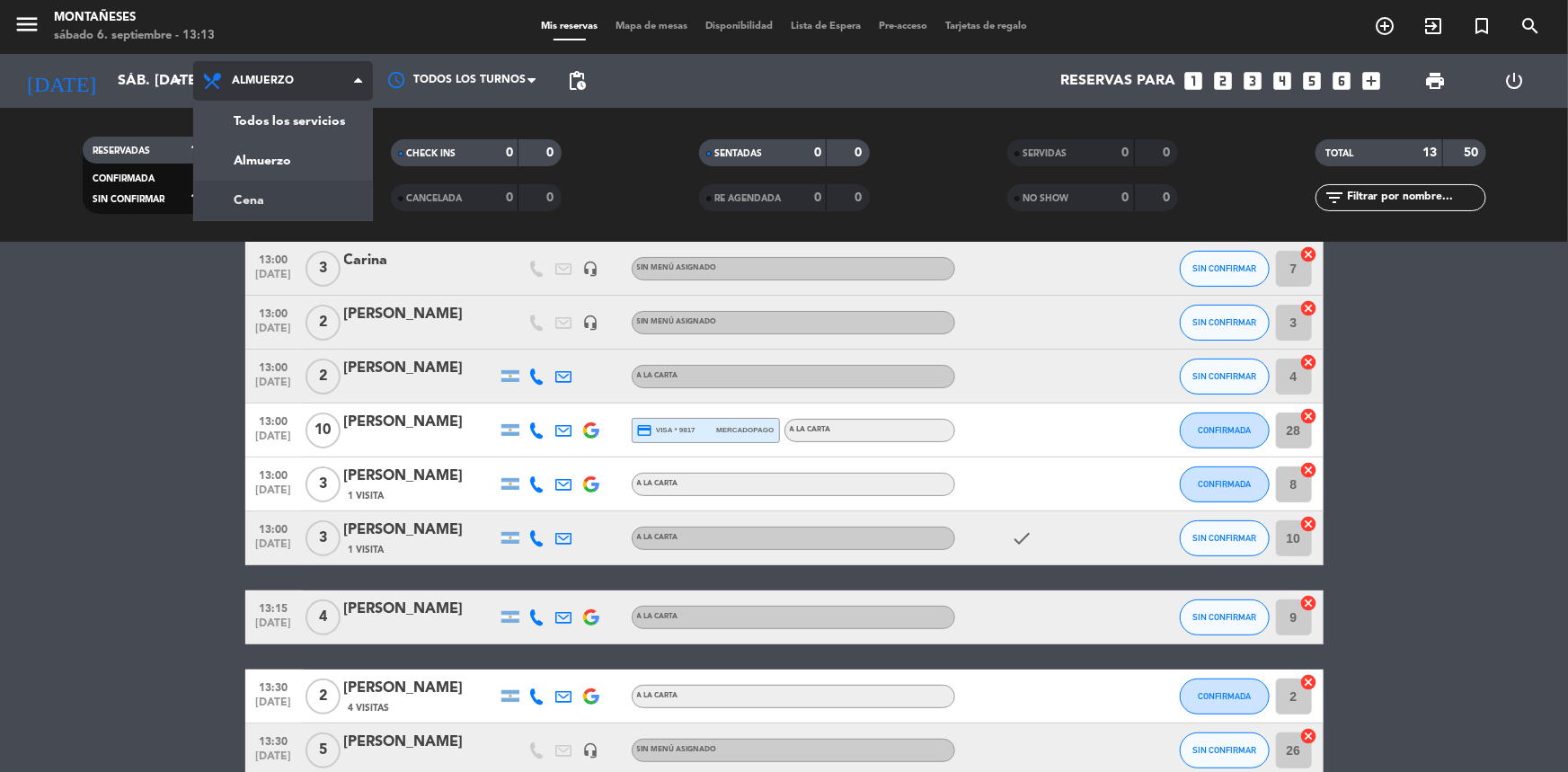
click at [271, 196] on div "menu Montañeses sábado 6. septiembre - 13:13 Mis reservas Mapa de mesas Disponi…" at bounding box center [784, 121] width 1568 height 243
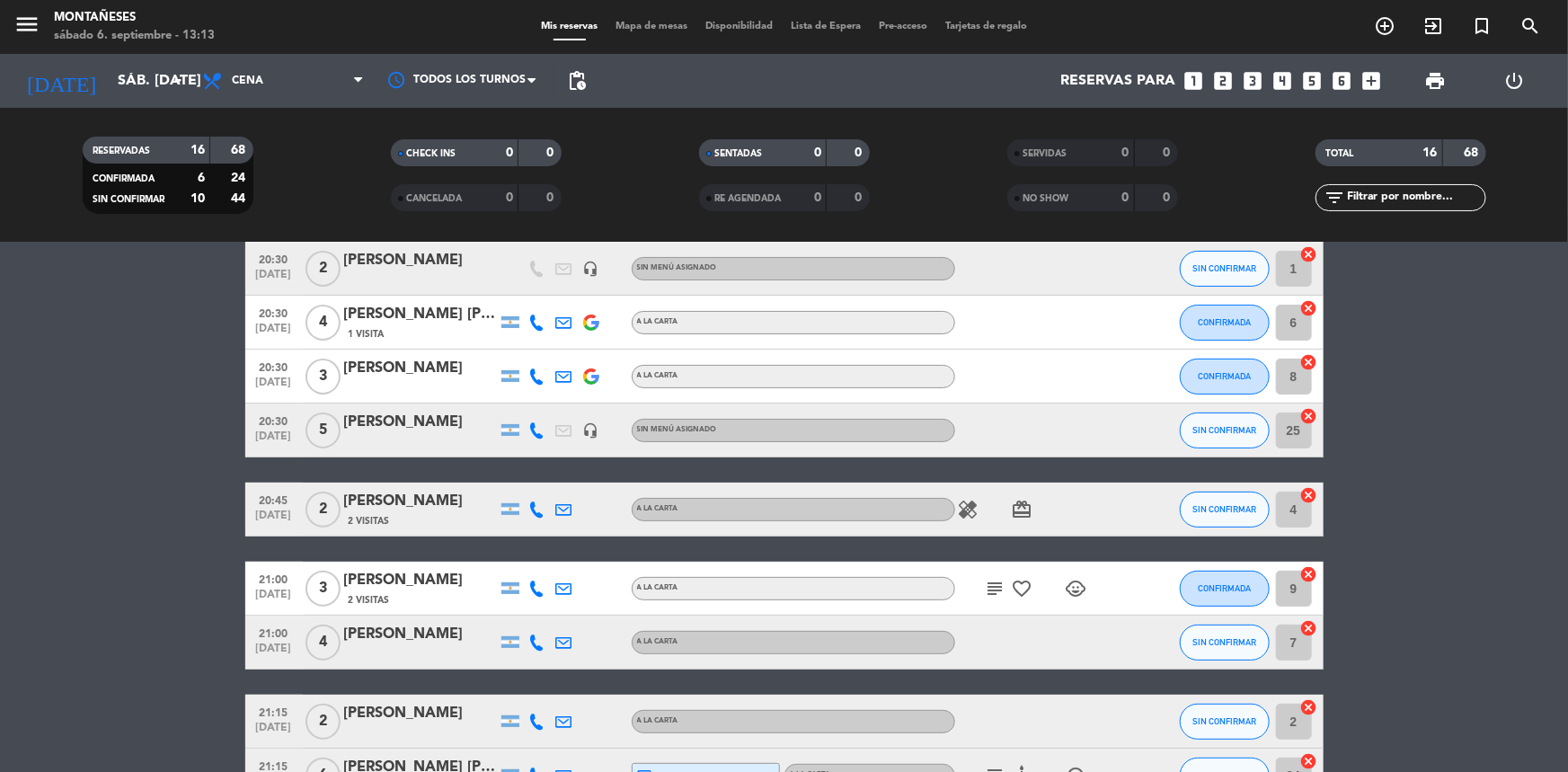
click at [37, 395] on bookings-row "20:00 [DATE] 6 [PERSON_NAME] 1 Visita credit_card master * 3415 mercadopago A L…" at bounding box center [784, 681] width 1568 height 1039
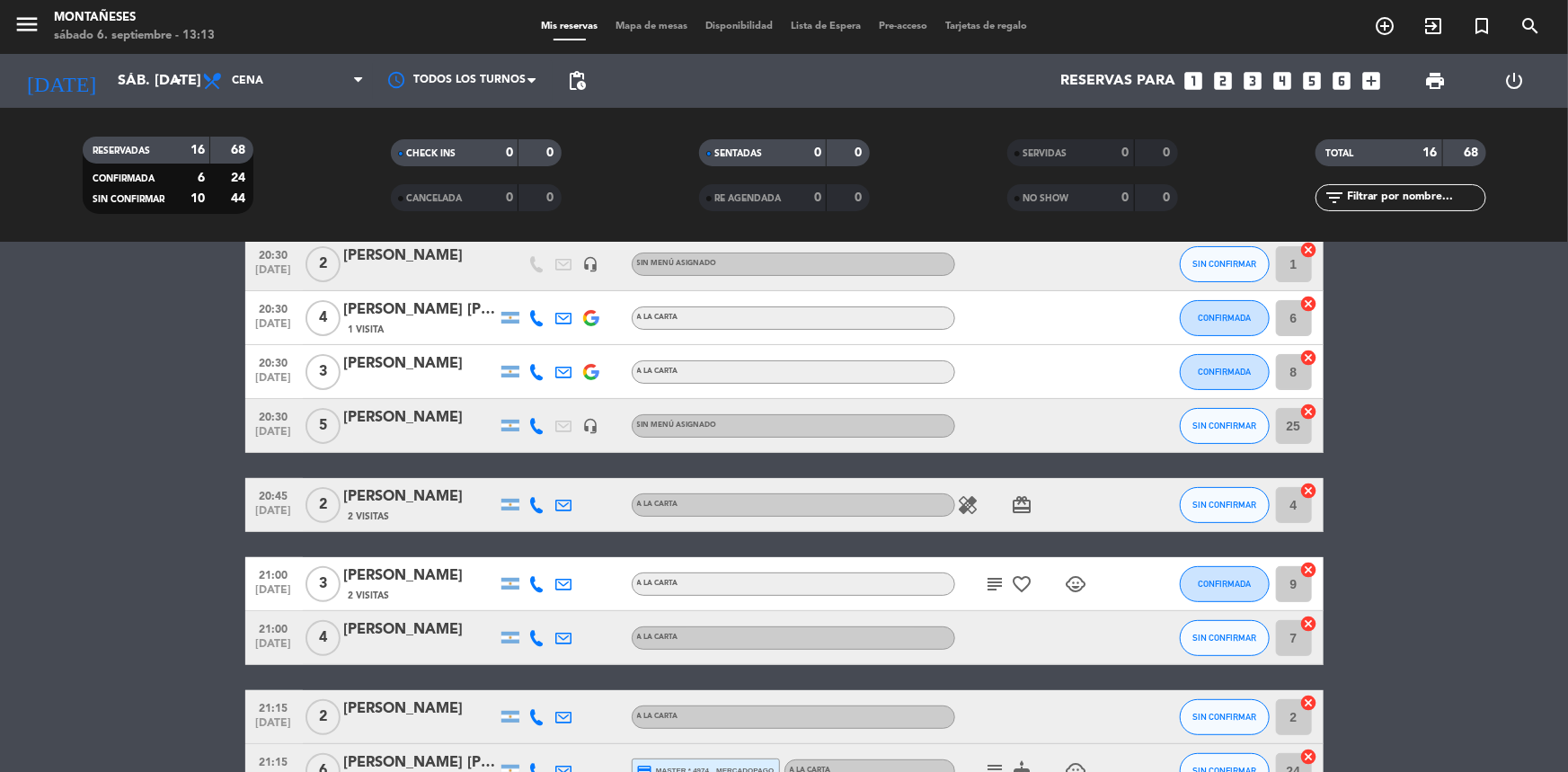
scroll to position [28, 0]
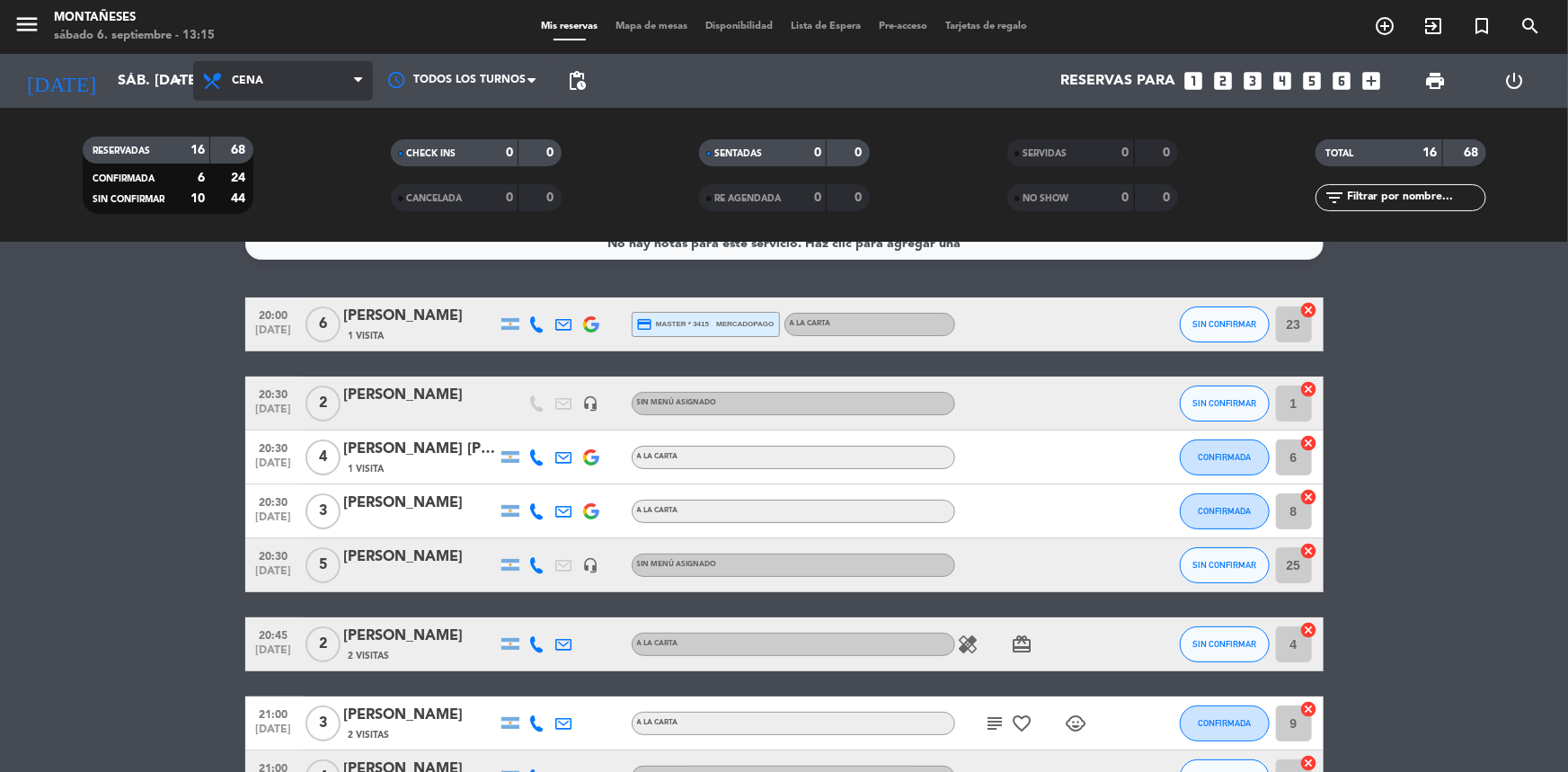
click at [254, 86] on span "Cena" at bounding box center [247, 80] width 32 height 12
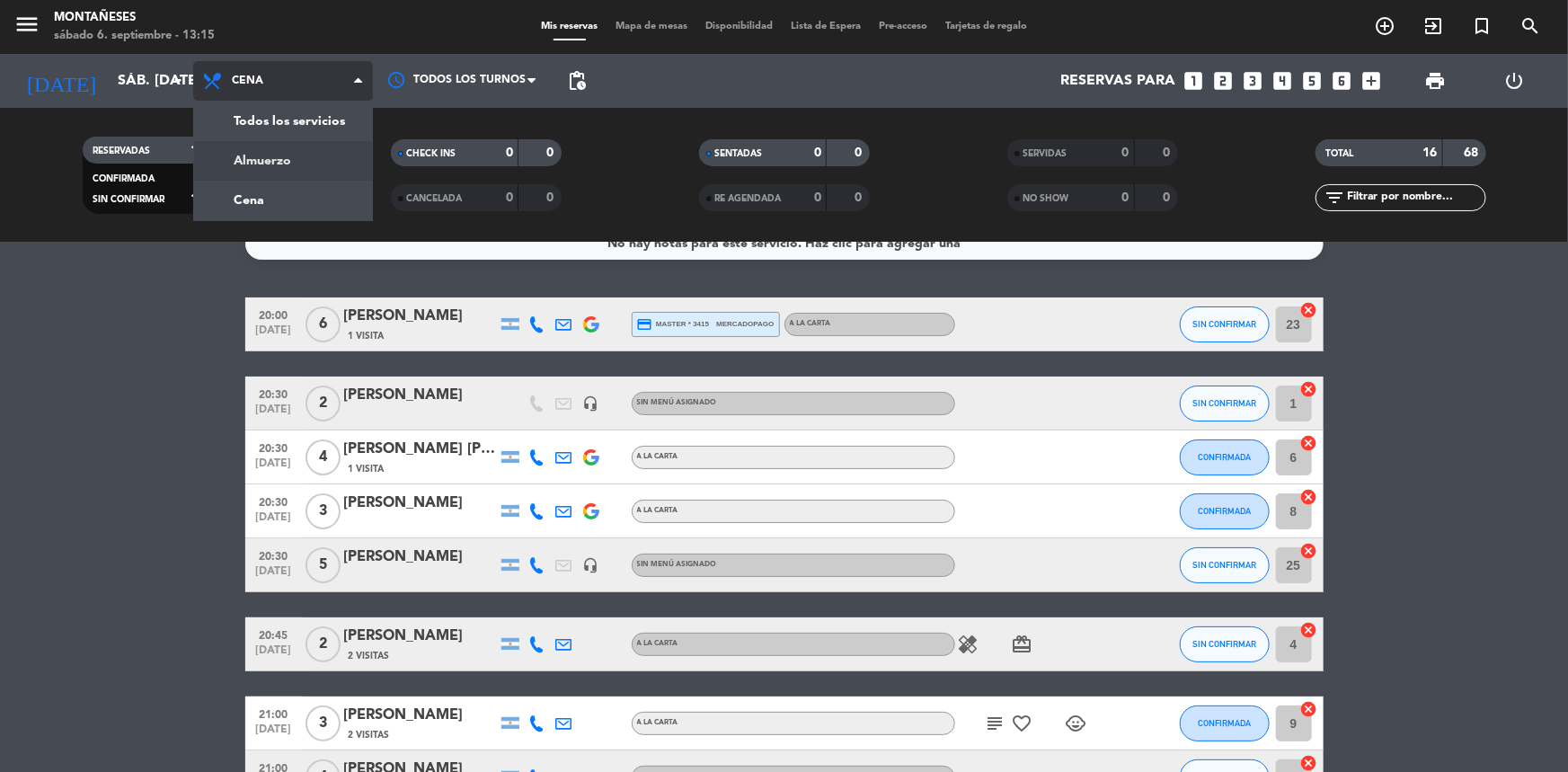
click at [277, 153] on div "menu Montañeses sábado 6. septiembre - 13:15 Mis reservas Mapa de mesas Disponi…" at bounding box center [784, 121] width 1568 height 243
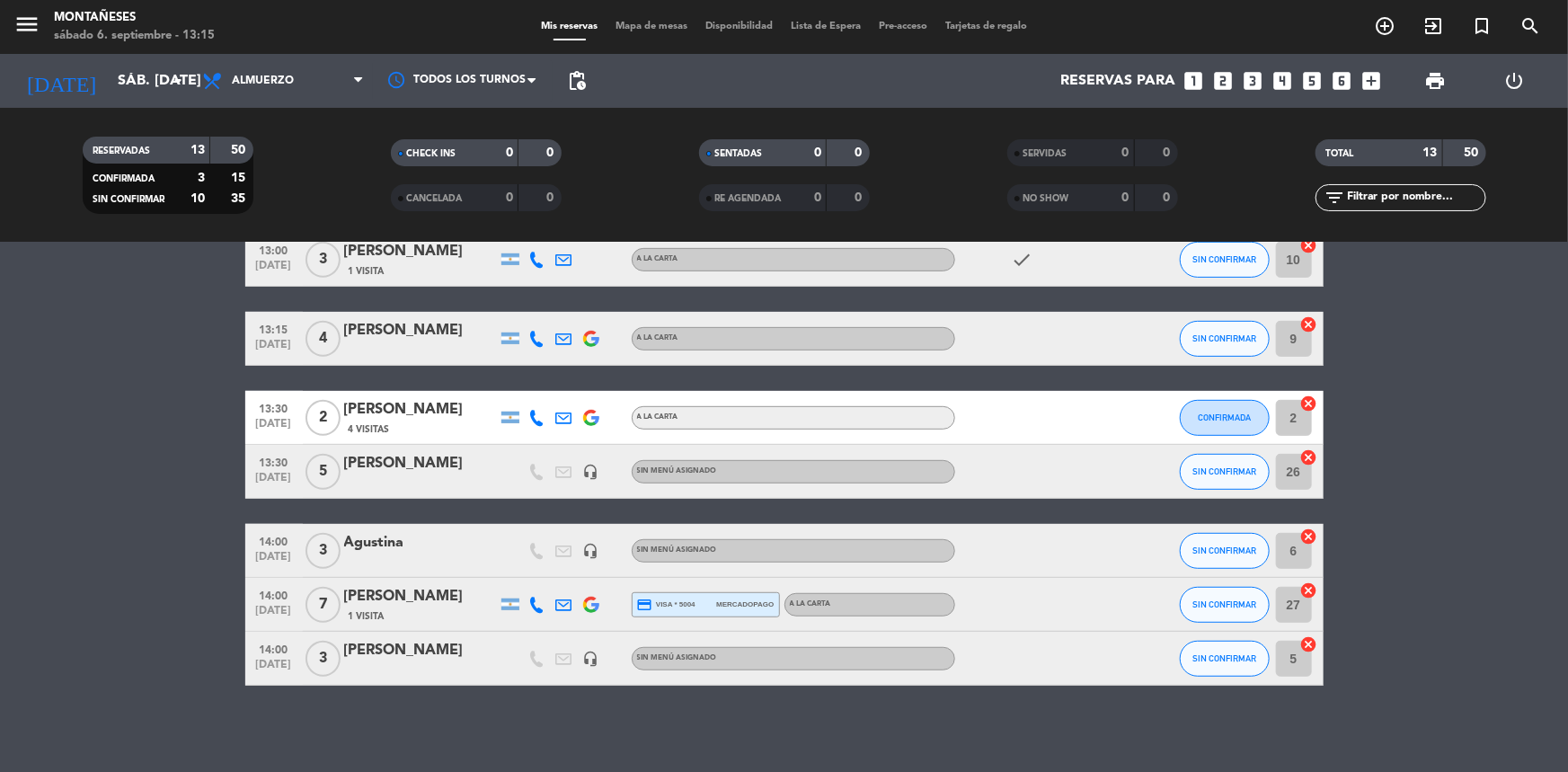
scroll to position [443, 0]
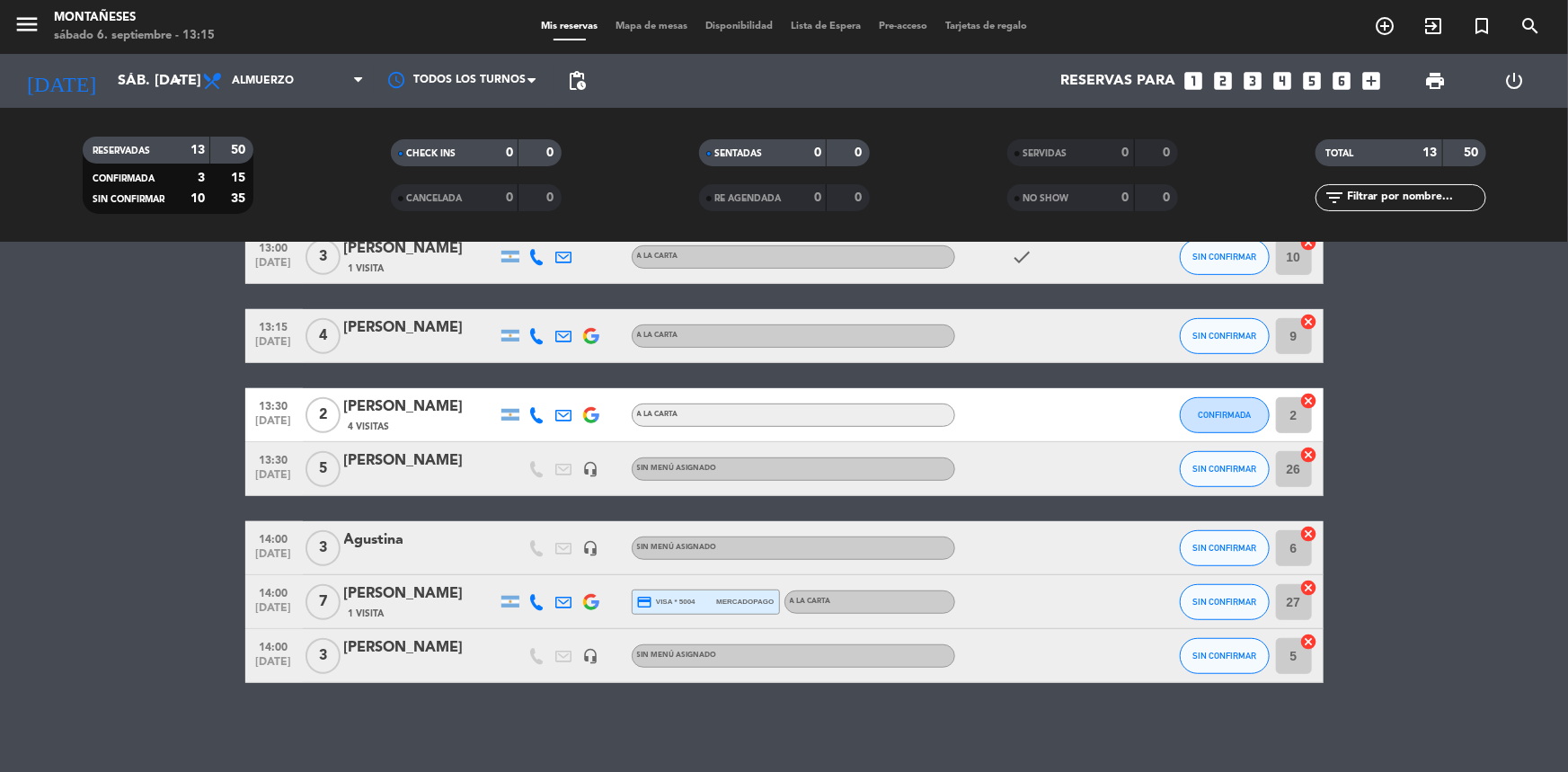
click at [121, 440] on bookings-row "12:30 [DATE] 3 [PERSON_NAME] headset_mic Sin menú asignado subject SIN CONFIRMA…" at bounding box center [784, 282] width 1568 height 802
click at [204, 436] on bookings-row "12:30 [DATE] 3 [PERSON_NAME] headset_mic Sin menú asignado subject SIN CONFIRMA…" at bounding box center [784, 282] width 1568 height 802
click at [252, 97] on span "Almuerzo" at bounding box center [283, 80] width 180 height 39
click at [215, 215] on div "menu Montañeses sábado 6. septiembre - 13:22 Mis reservas Mapa de mesas Disponi…" at bounding box center [784, 121] width 1568 height 243
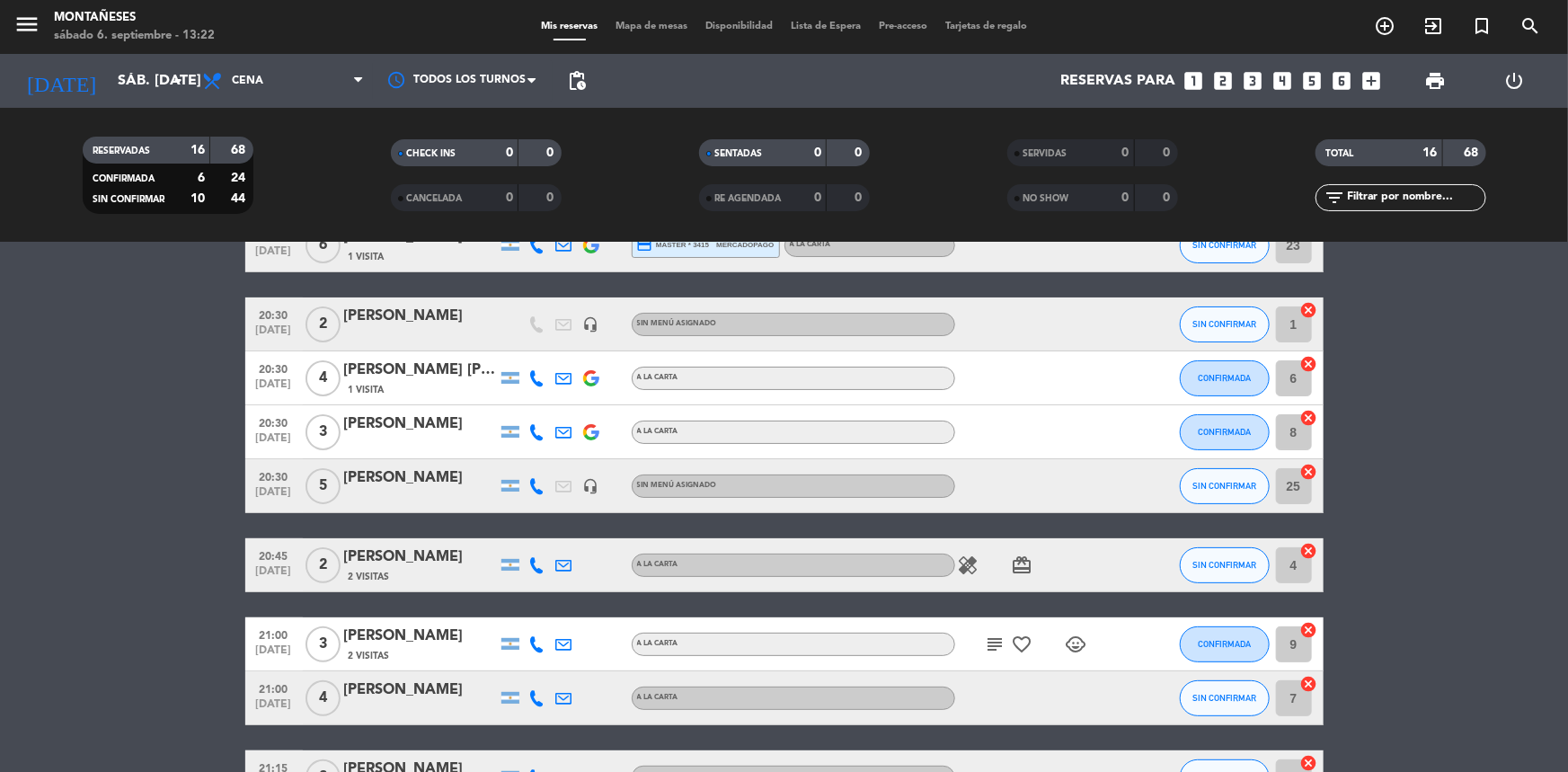
scroll to position [0, 0]
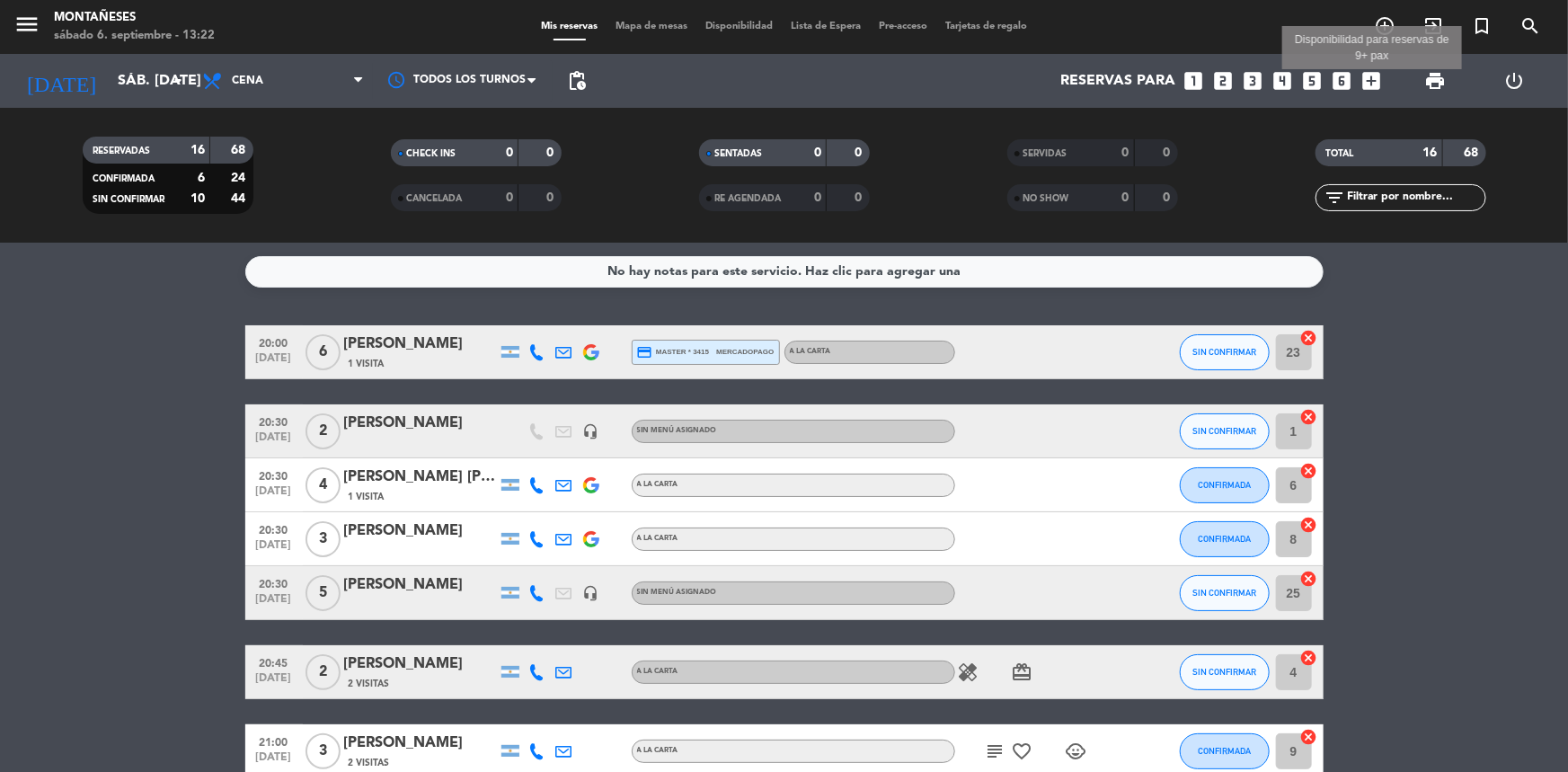
click at [1379, 85] on icon "add_box" at bounding box center [1371, 80] width 23 height 23
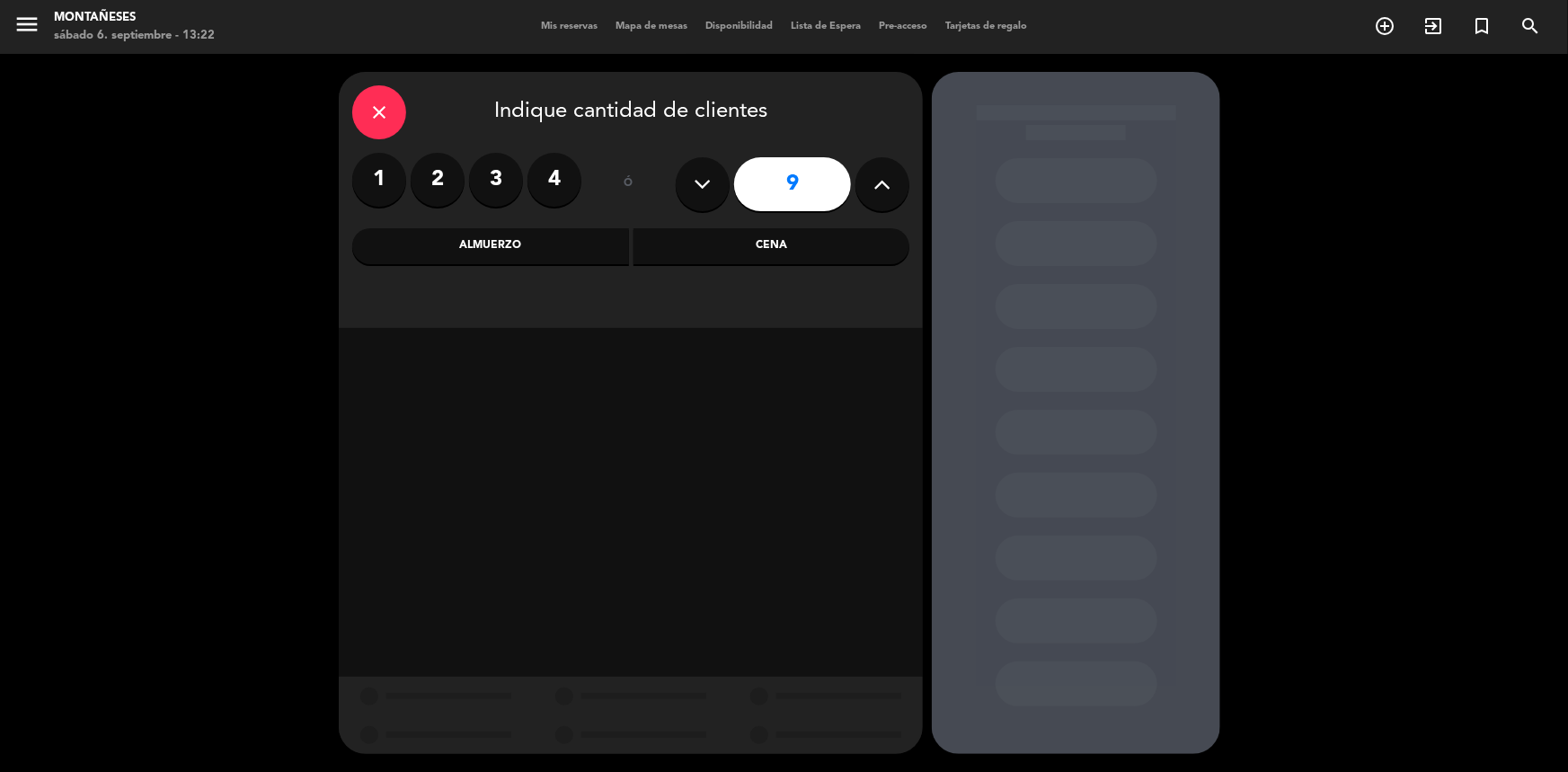
click at [763, 262] on div "Cena" at bounding box center [772, 247] width 277 height 36
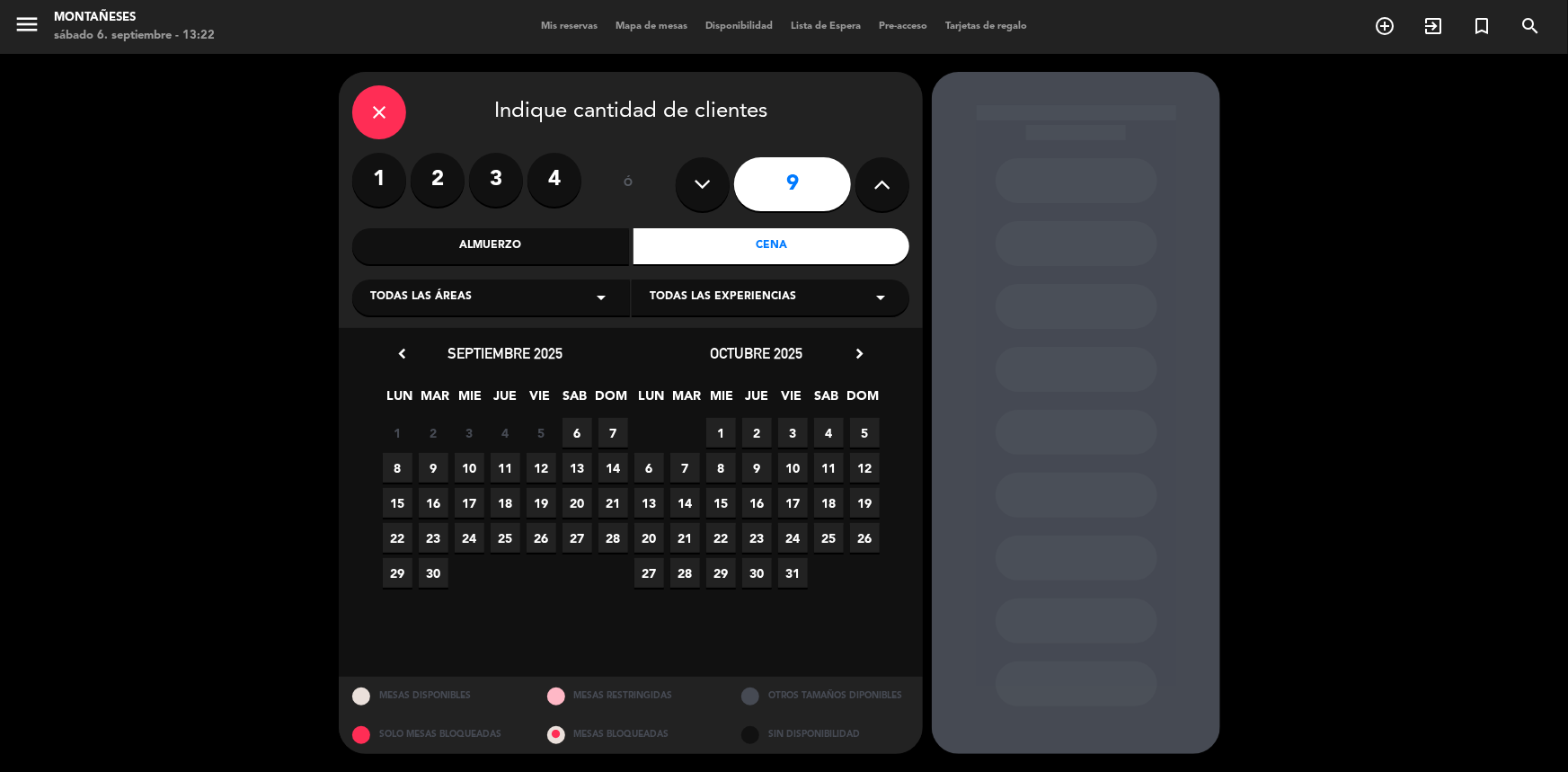
click at [574, 434] on span "6" at bounding box center [577, 432] width 30 height 30
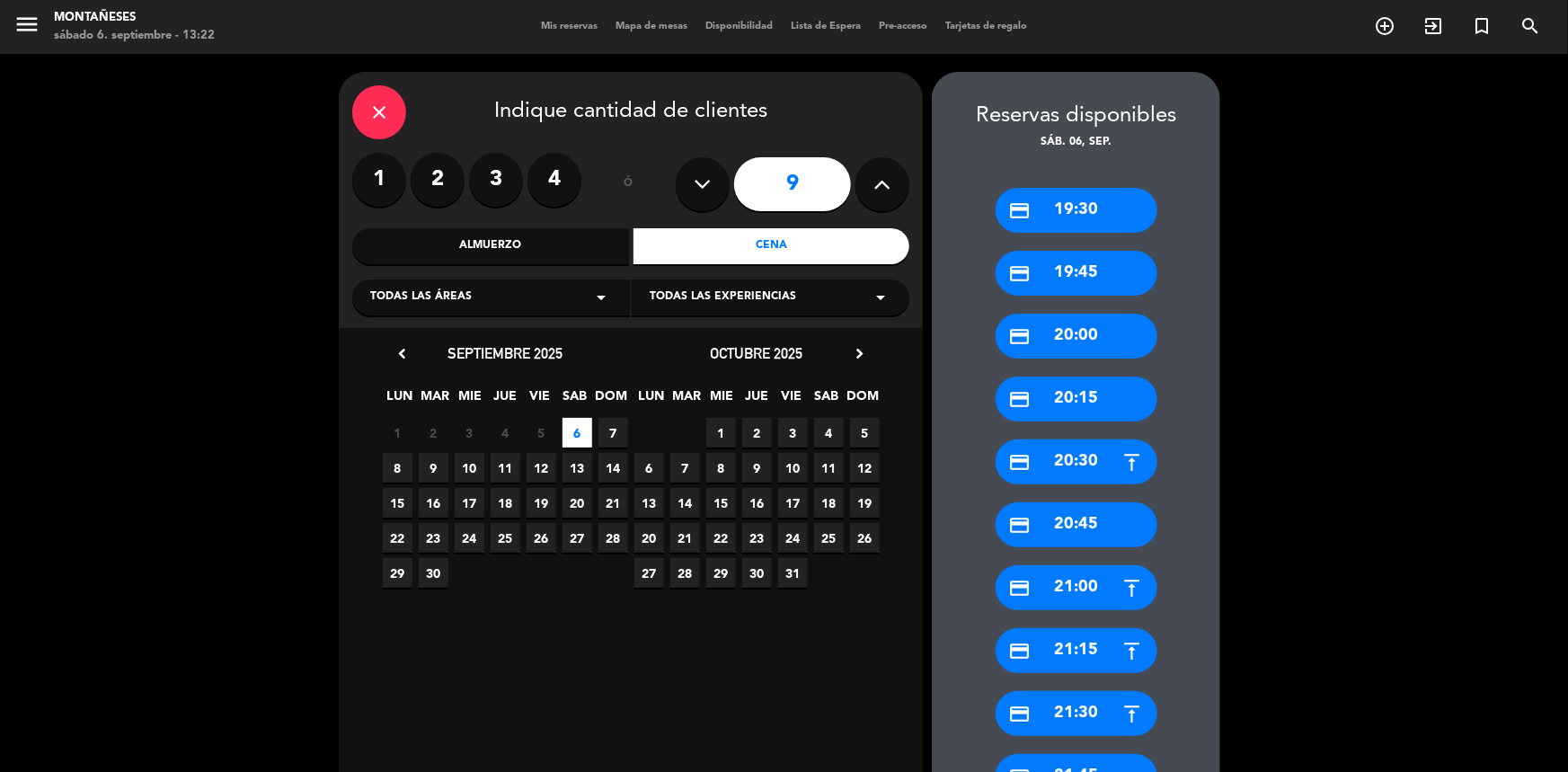
click at [1083, 339] on div "credit_card 20:00" at bounding box center [1076, 335] width 161 height 45
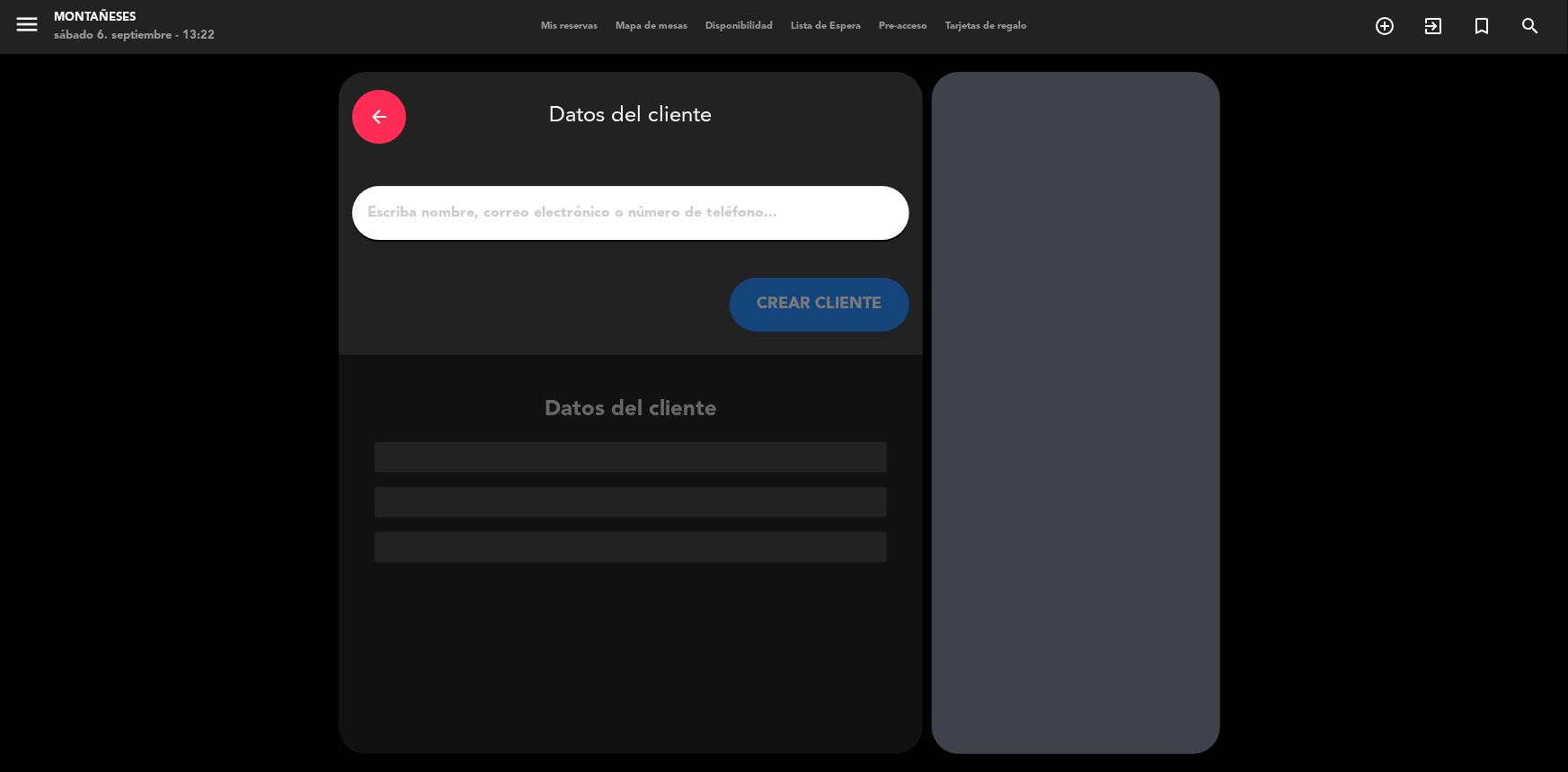
click at [571, 219] on input "1" at bounding box center [631, 213] width 530 height 25
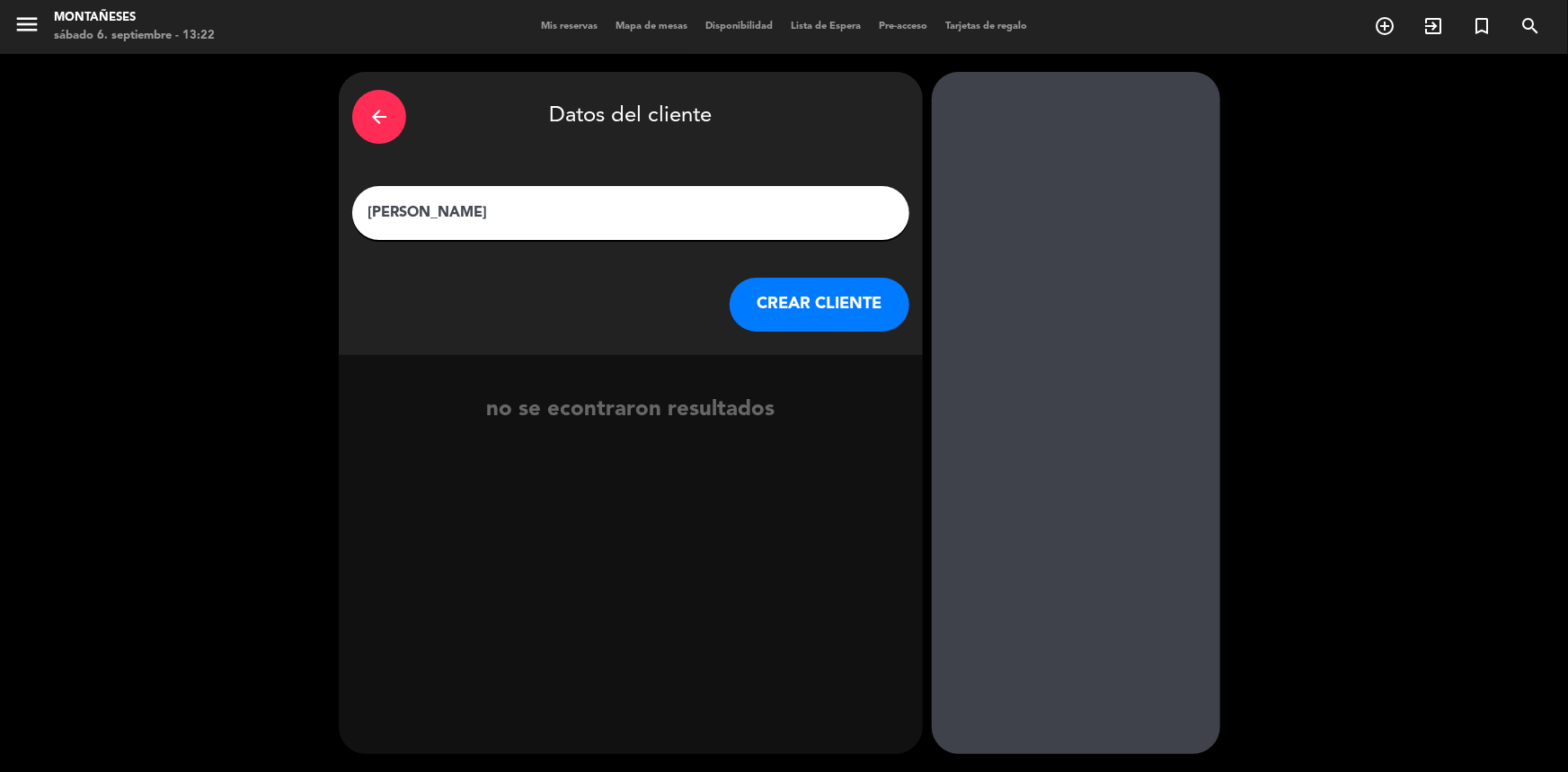
type input "[PERSON_NAME]"
click at [799, 295] on button "CREAR CLIENTE" at bounding box center [819, 305] width 180 height 54
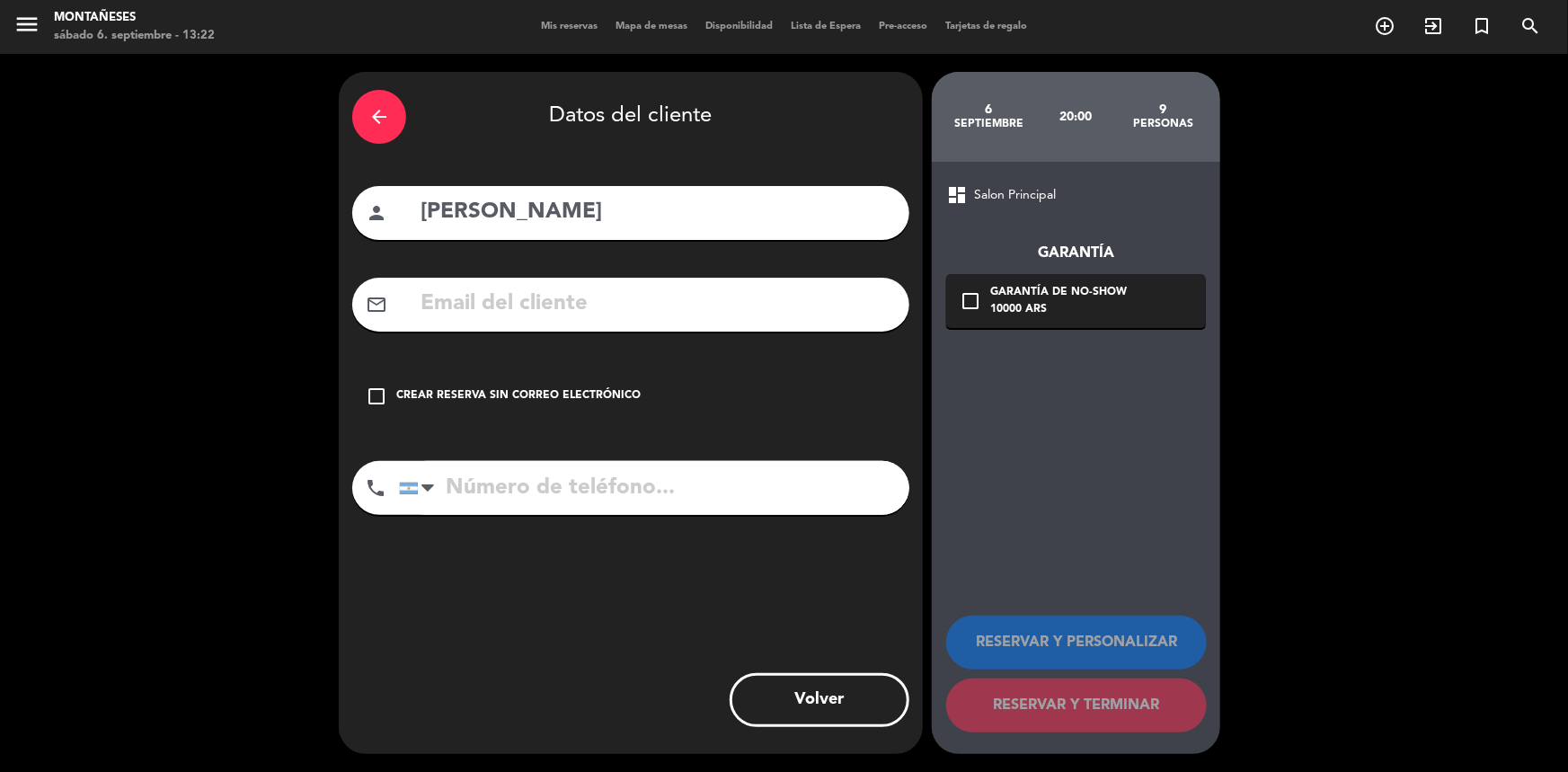
click at [439, 394] on div "Crear reserva sin correo electrónico" at bounding box center [519, 396] width 245 height 18
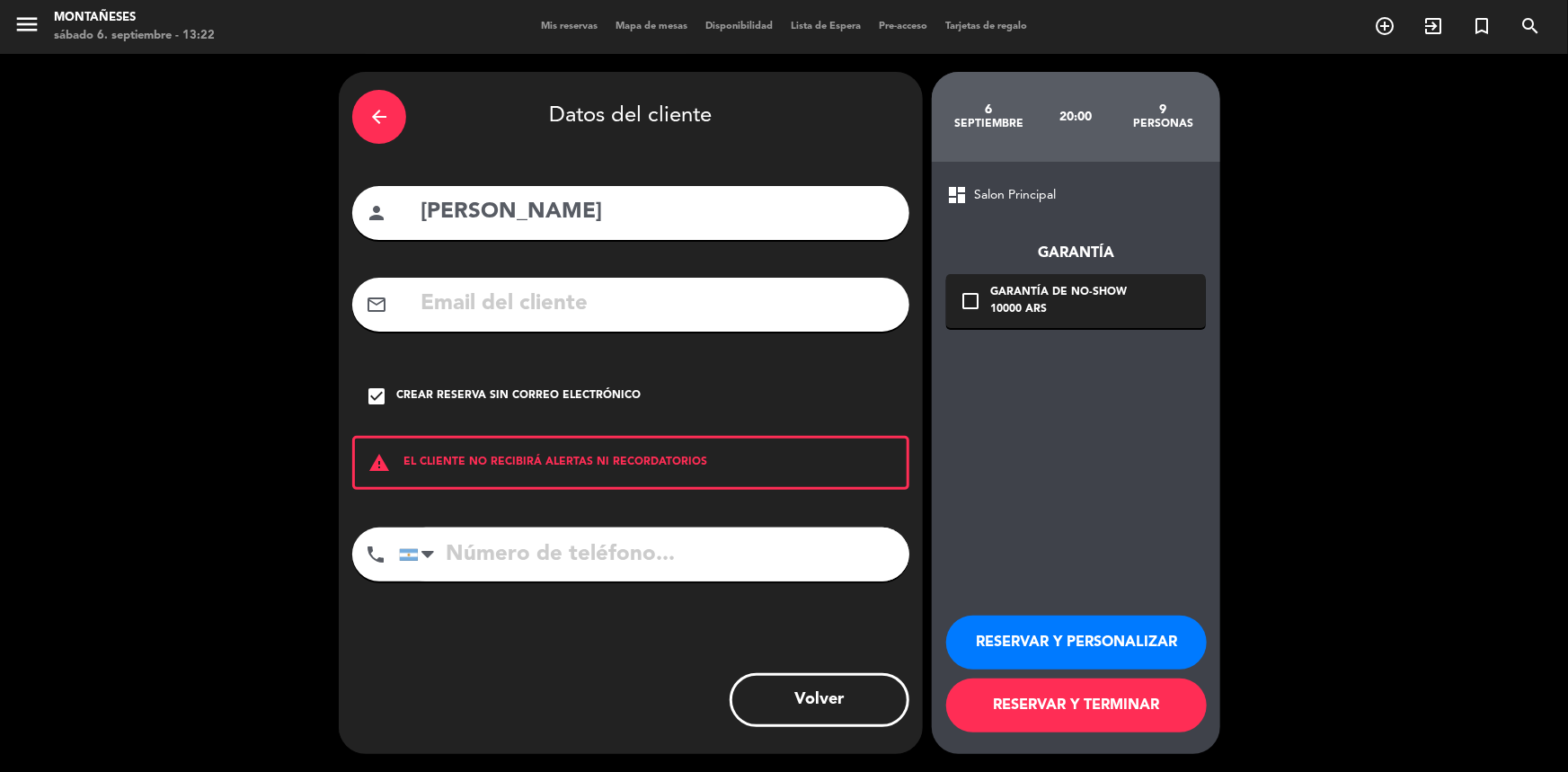
click at [461, 562] on input "tel" at bounding box center [654, 554] width 510 height 54
type input "1144974410"
click at [1013, 700] on button "RESERVAR Y TERMINAR" at bounding box center [1076, 705] width 261 height 54
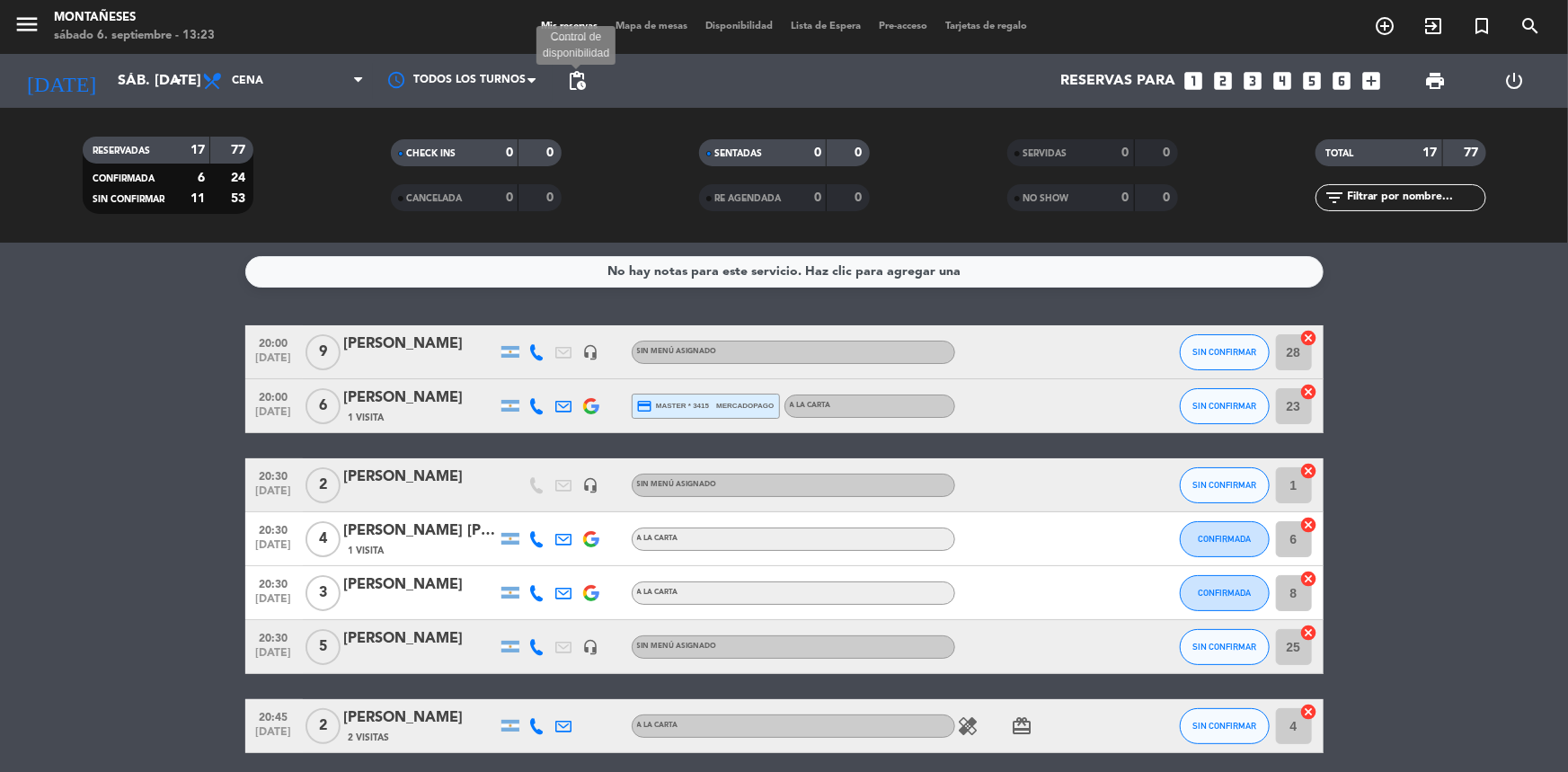
click at [577, 75] on span "pending_actions" at bounding box center [576, 80] width 22 height 22
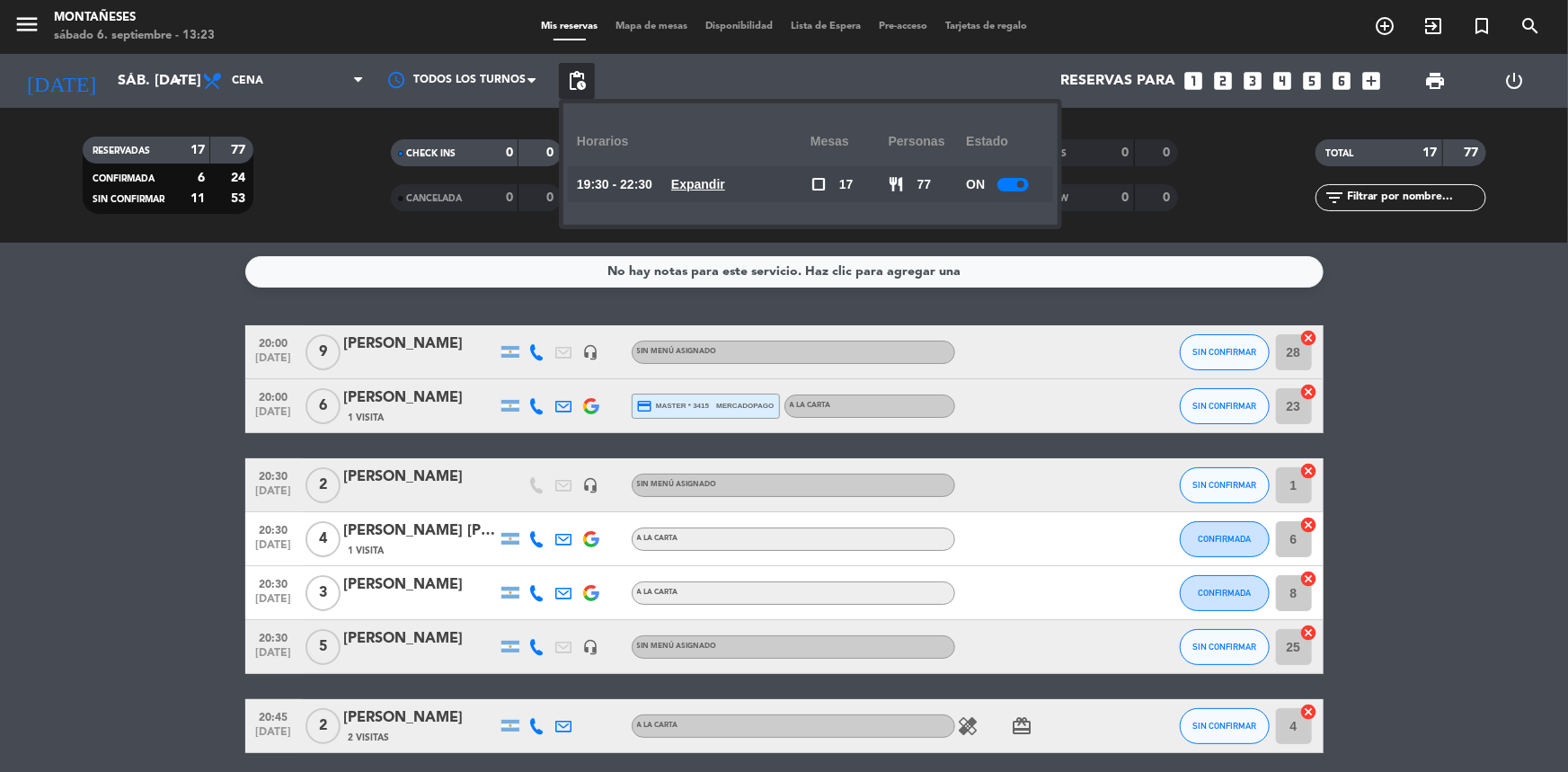
click at [1003, 186] on div at bounding box center [1013, 184] width 32 height 13
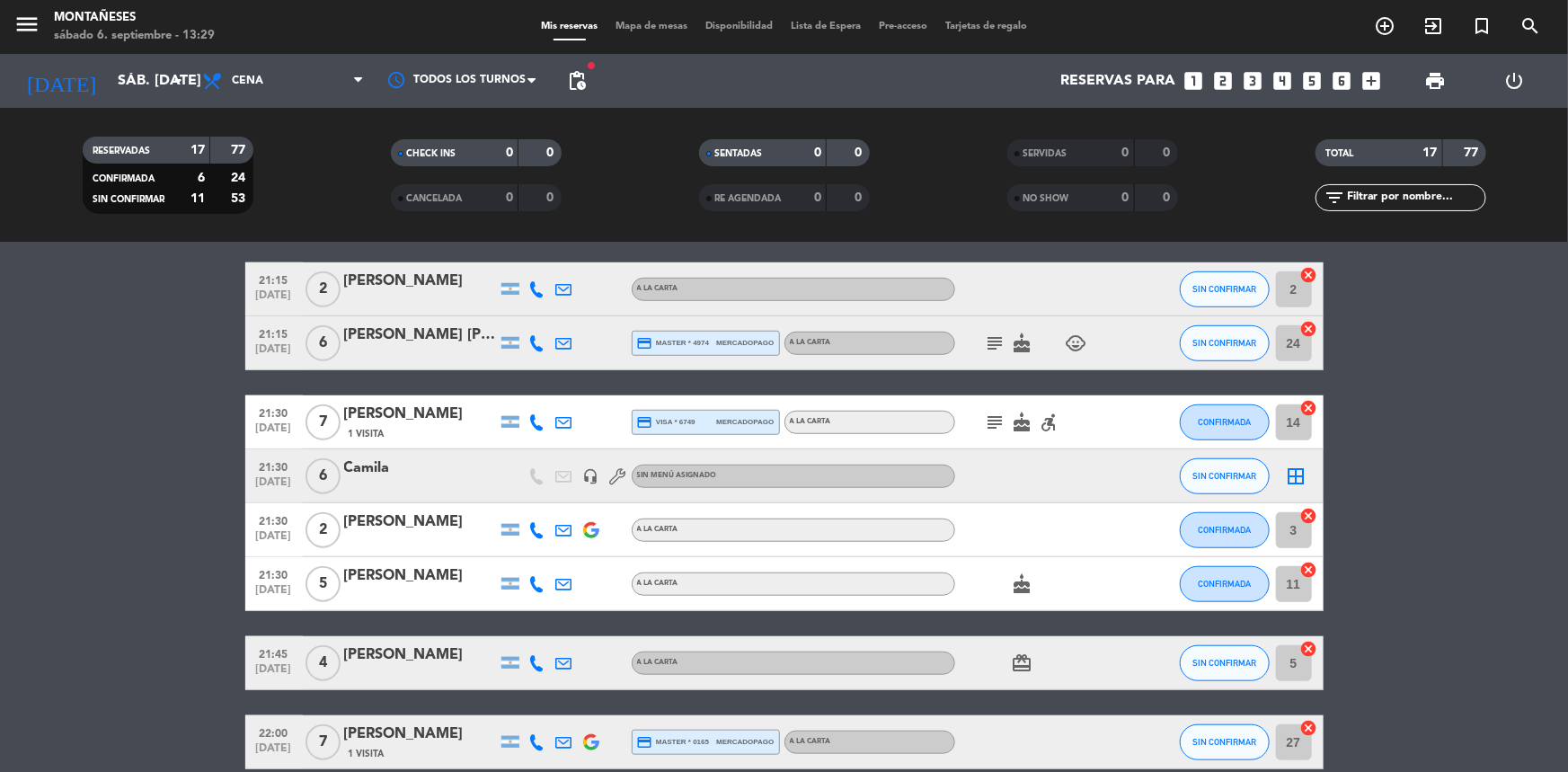
scroll to position [736, 0]
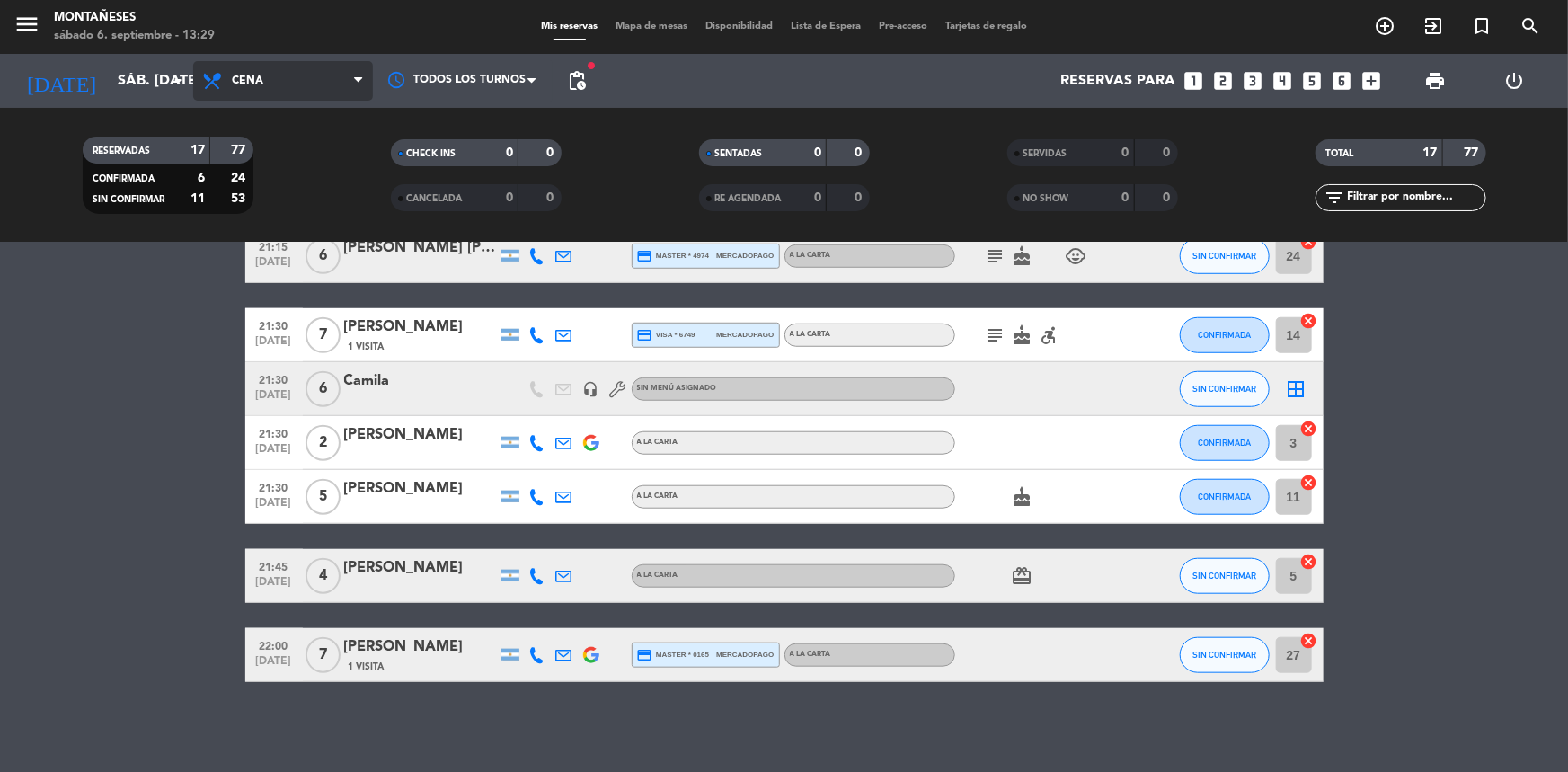
click at [311, 67] on span "Cena" at bounding box center [283, 80] width 180 height 39
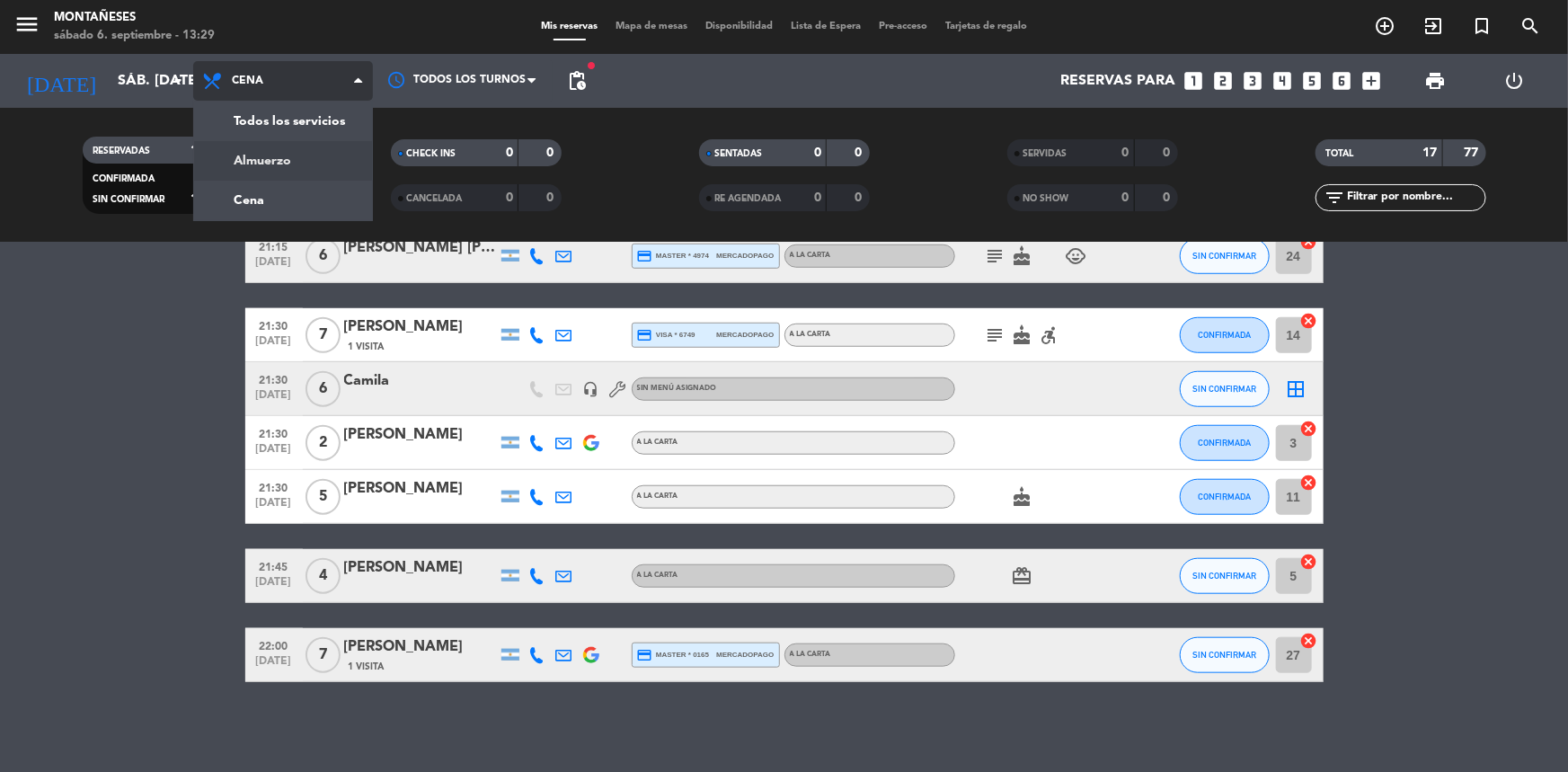
click at [310, 161] on div "menu Montañeses sábado 6. septiembre - 13:29 Mis reservas Mapa de mesas Disponi…" at bounding box center [784, 121] width 1568 height 243
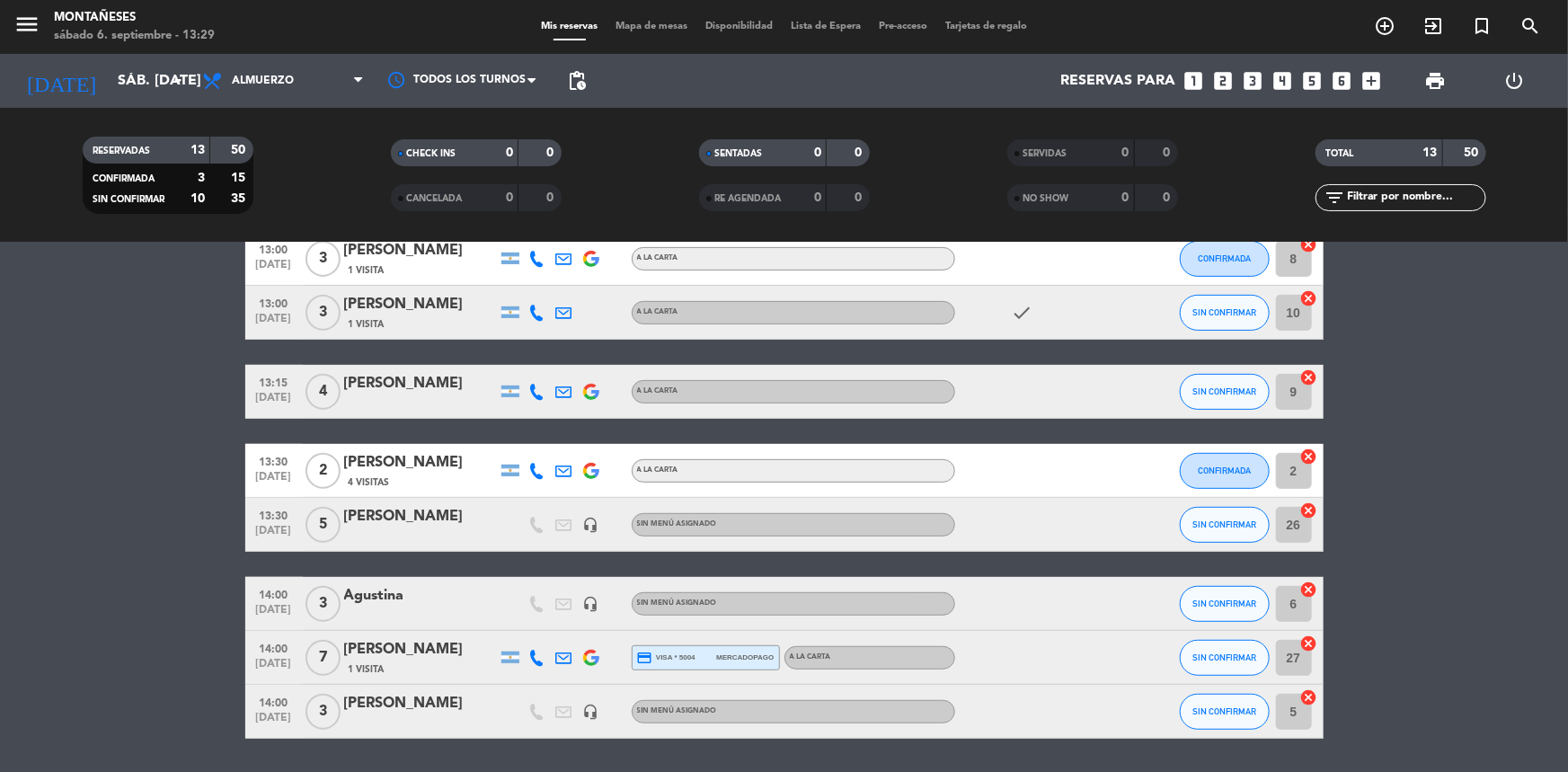
scroll to position [362, 0]
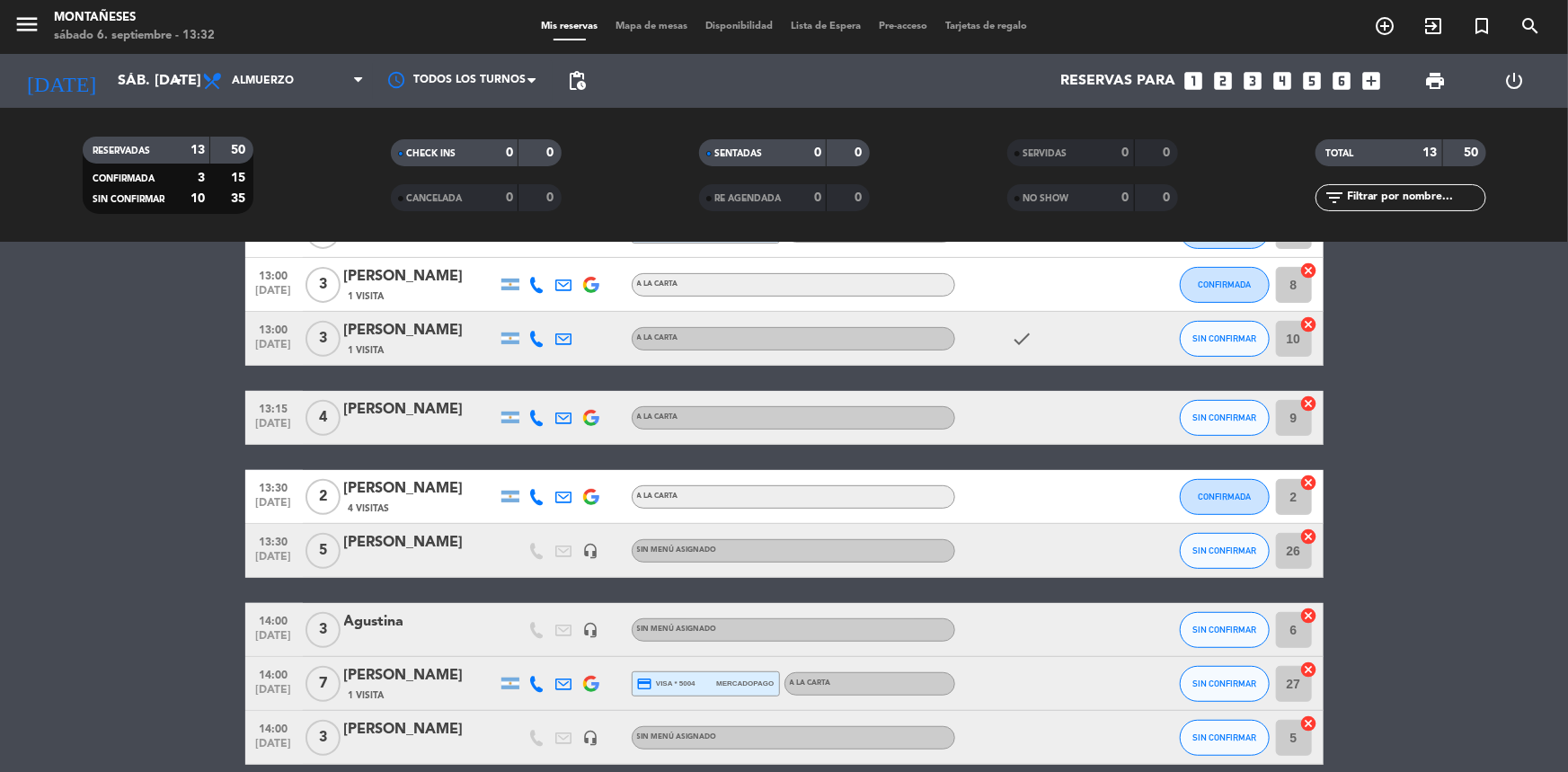
click at [31, 611] on bookings-row "12:30 [DATE] 3 [PERSON_NAME] headset_mic Sin menú asignado subject SIN CONFIRMA…" at bounding box center [784, 363] width 1568 height 802
click at [86, 482] on bookings-row "12:30 [DATE] 3 [PERSON_NAME] headset_mic Sin menú asignado subject SIN CONFIRMA…" at bounding box center [784, 363] width 1568 height 802
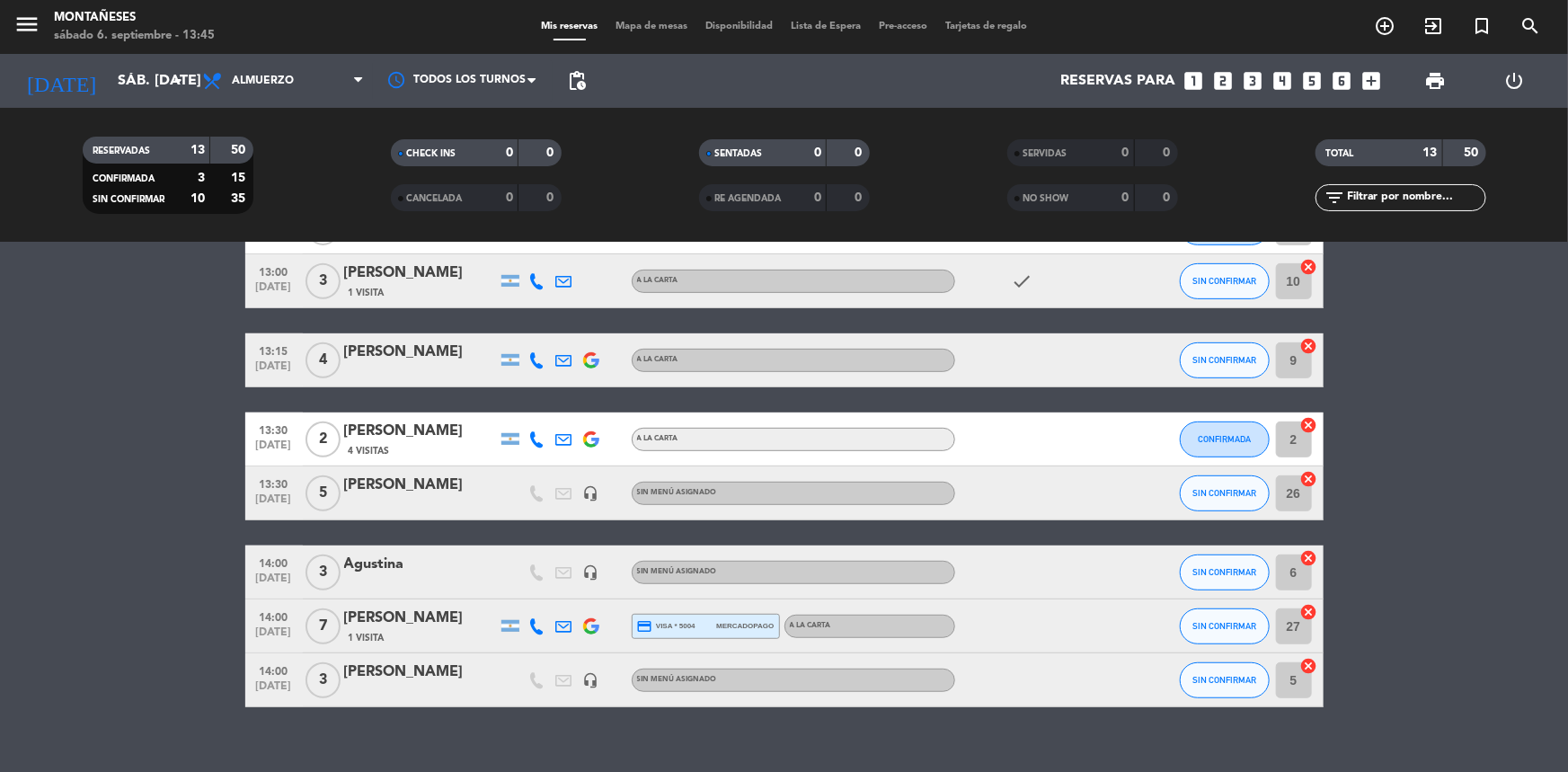
scroll to position [443, 0]
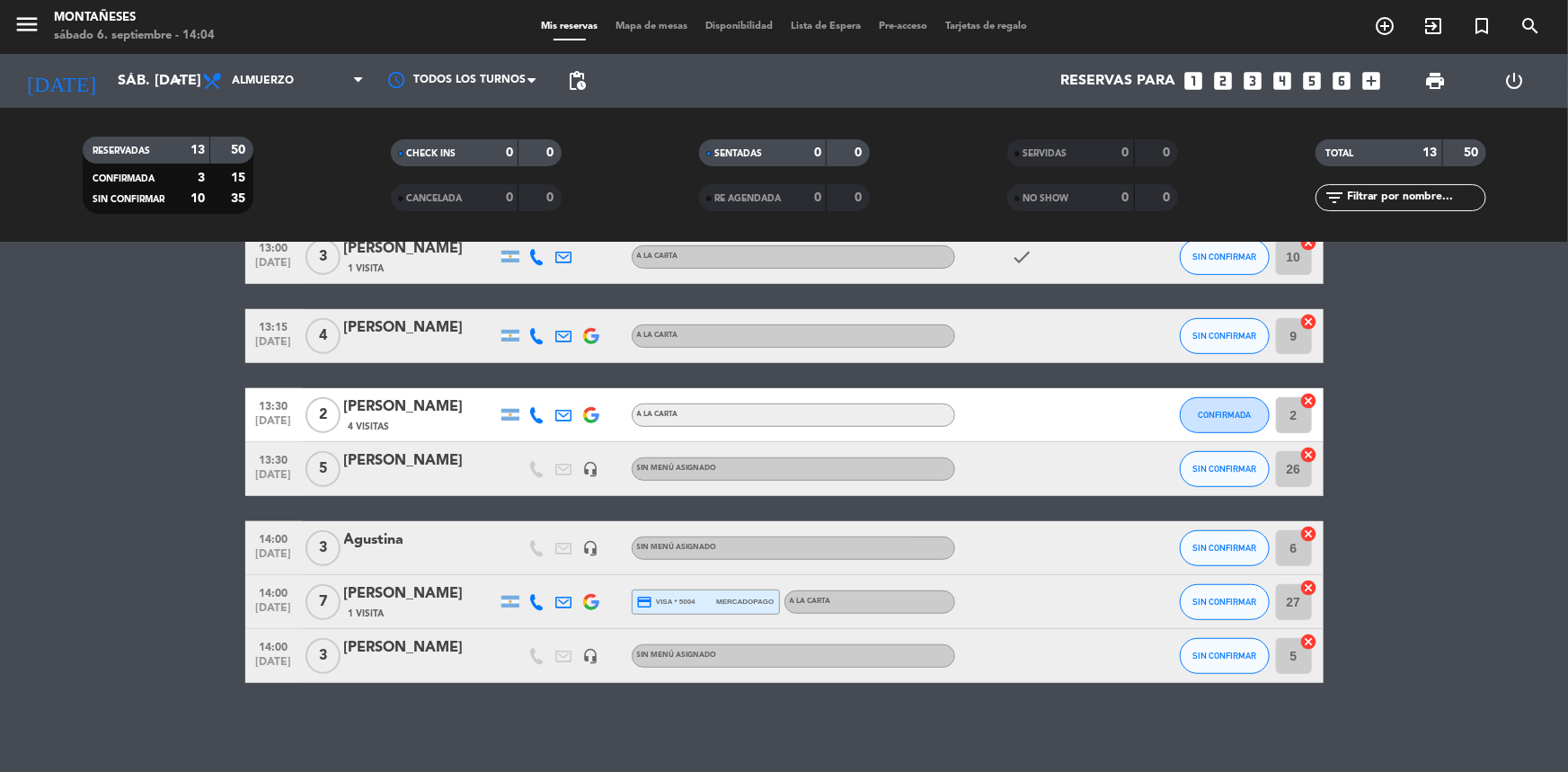
click at [159, 619] on bookings-row "12:30 [DATE] 3 [PERSON_NAME] headset_mic Sin menú asignado subject SIN CONFIRMA…" at bounding box center [784, 282] width 1568 height 802
click at [271, 82] on span "Almuerzo" at bounding box center [263, 80] width 62 height 12
click at [251, 187] on div "menu Montañeses sábado 6. septiembre - 14:22 Mis reservas Mapa de mesas Disponi…" at bounding box center [784, 121] width 1568 height 243
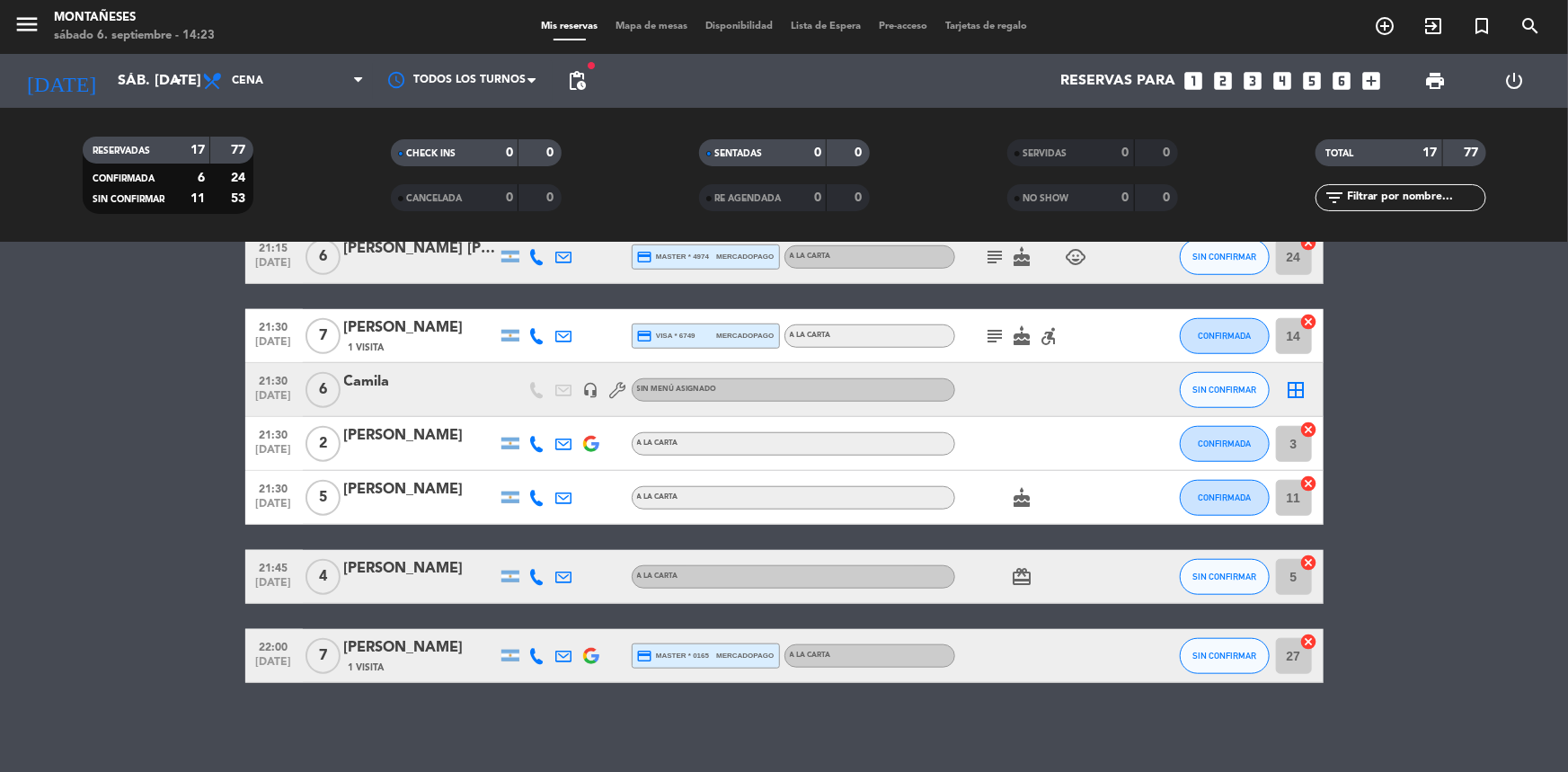
scroll to position [736, 0]
click at [1226, 80] on icon "looks_two" at bounding box center [1222, 80] width 23 height 23
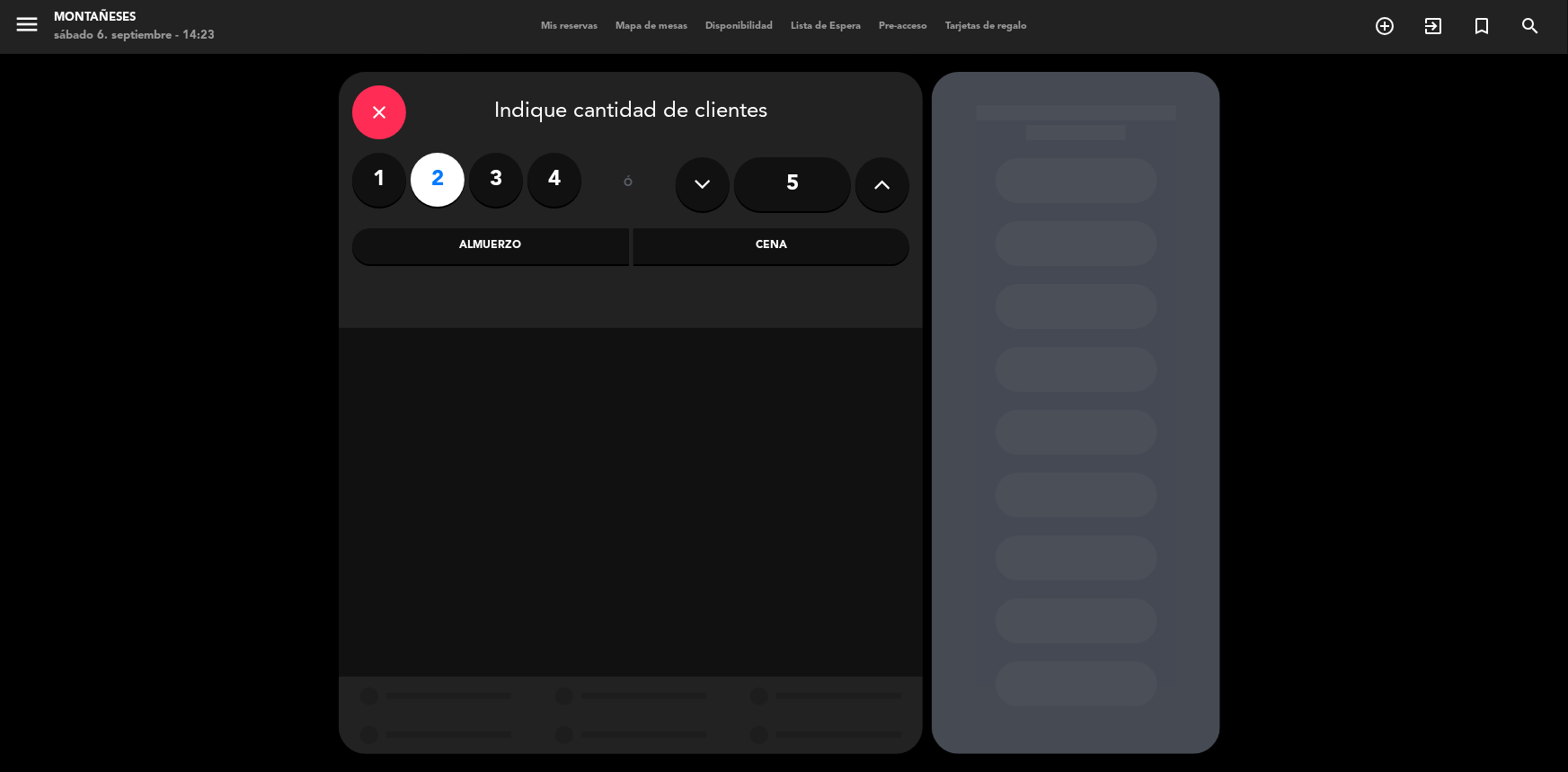
click at [652, 246] on div "Cena" at bounding box center [772, 247] width 277 height 36
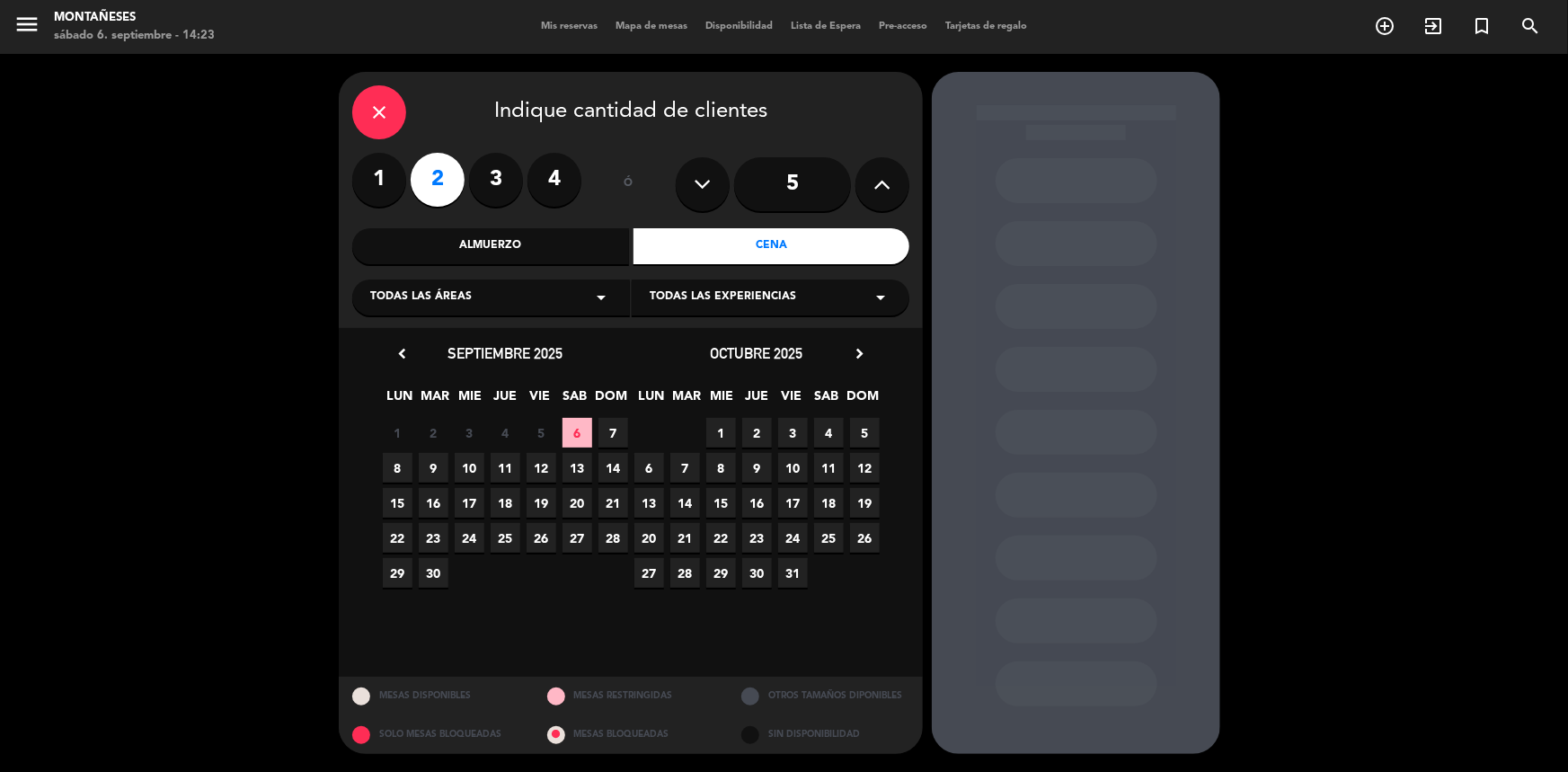
click at [569, 436] on span "6" at bounding box center [577, 432] width 30 height 30
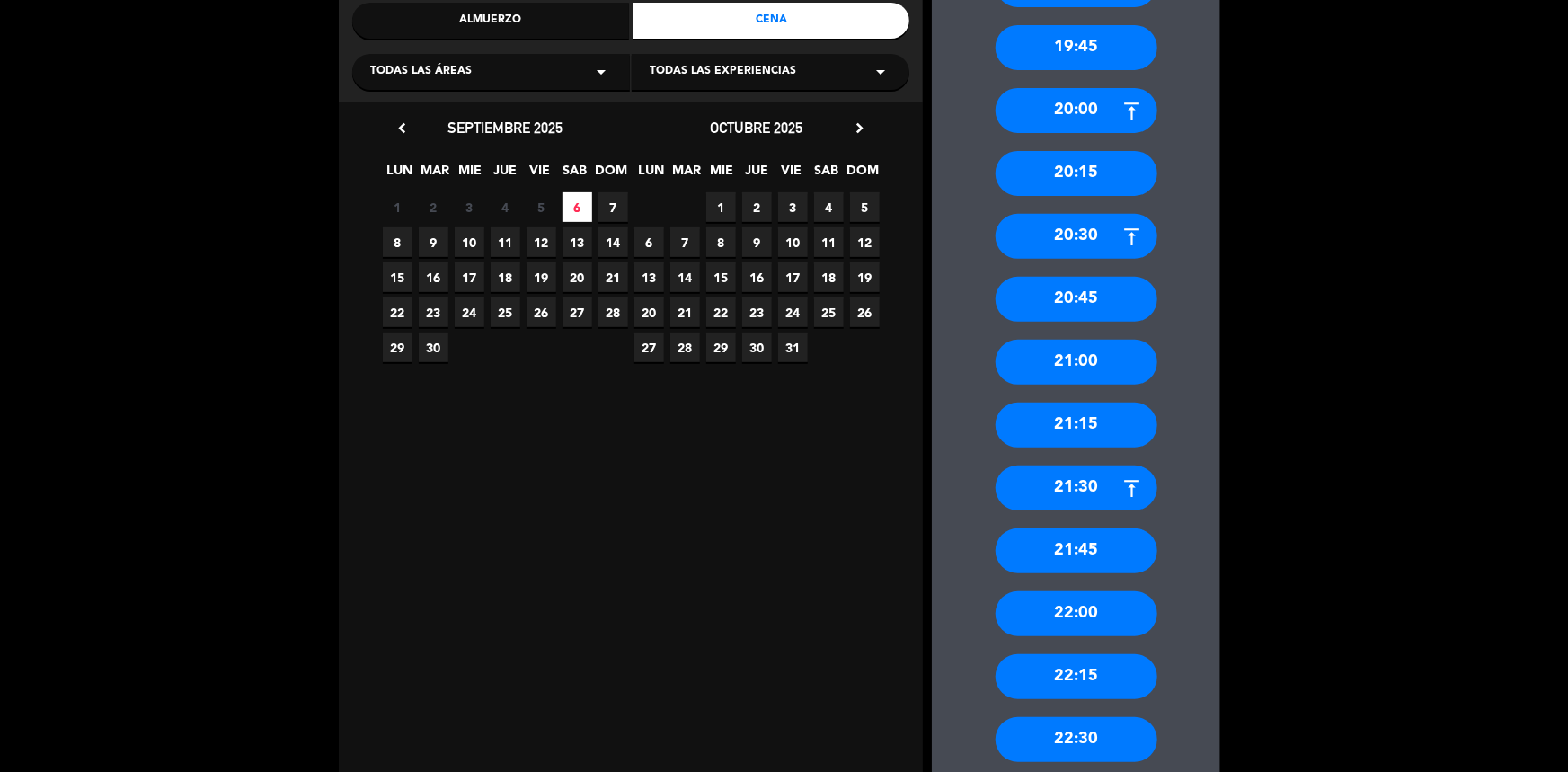
scroll to position [245, 0]
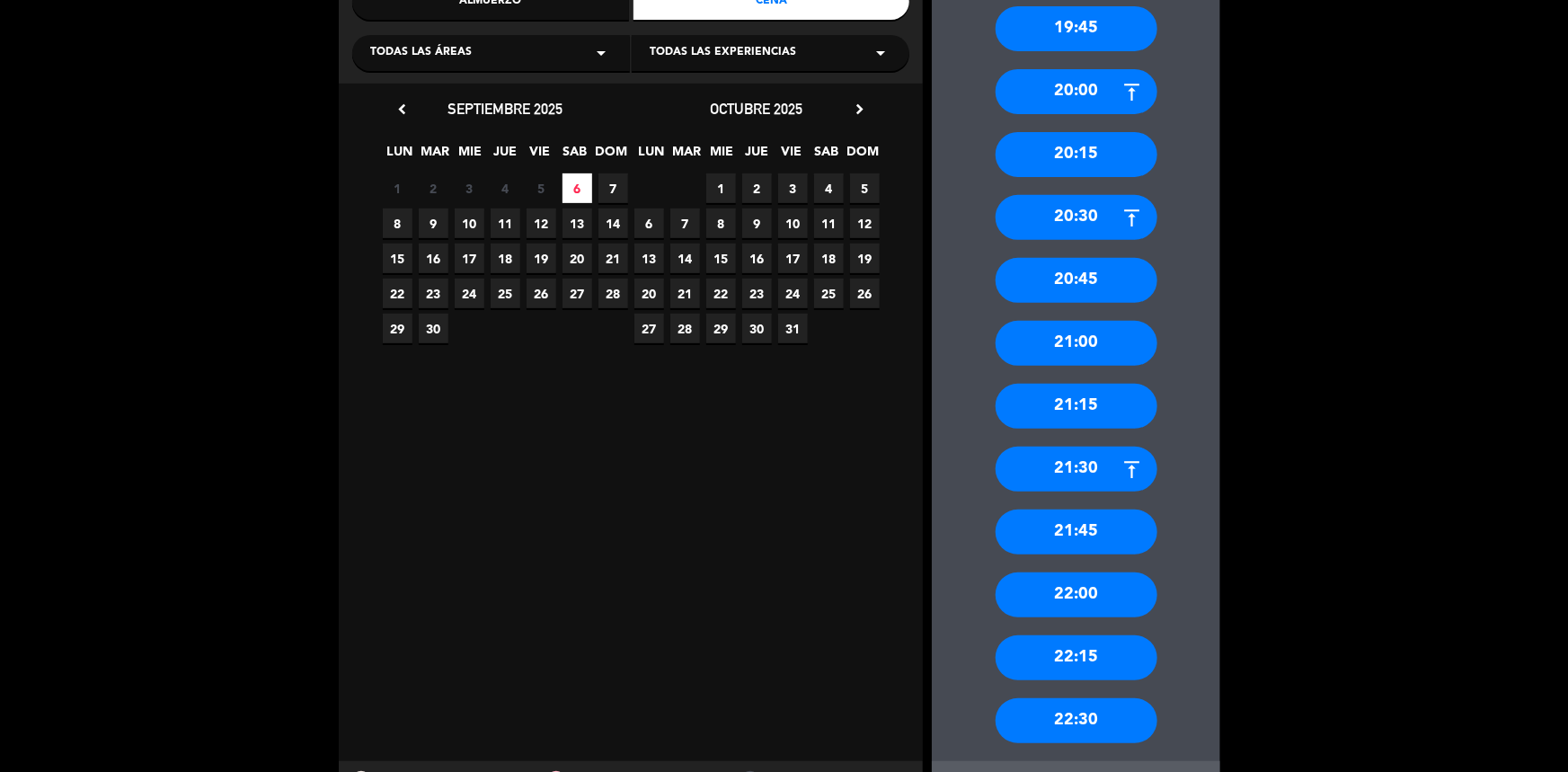
click at [1074, 591] on div "22:00" at bounding box center [1076, 594] width 161 height 45
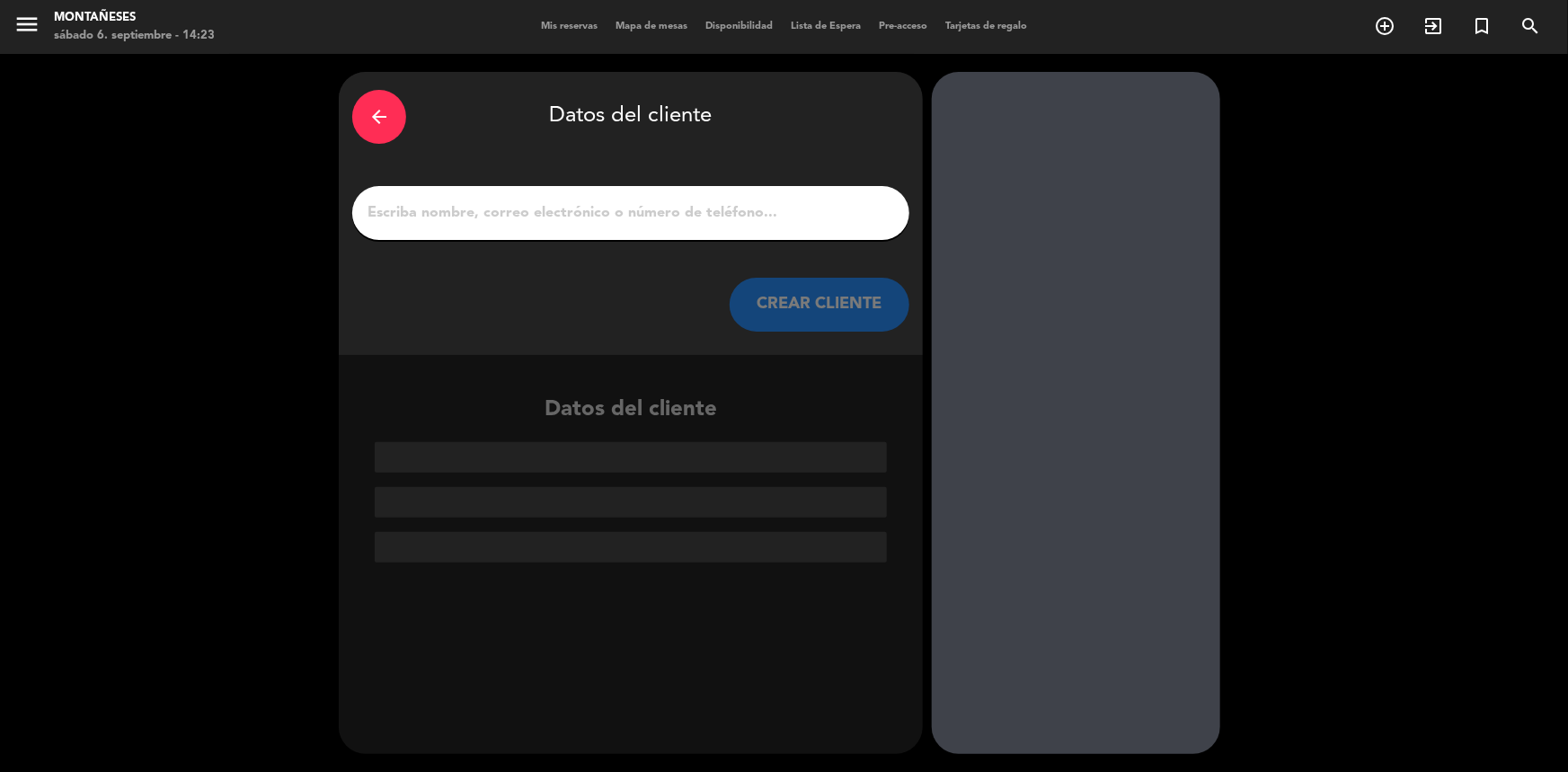
click at [467, 213] on input "1" at bounding box center [631, 213] width 530 height 25
click at [408, 203] on input "1" at bounding box center [631, 213] width 530 height 25
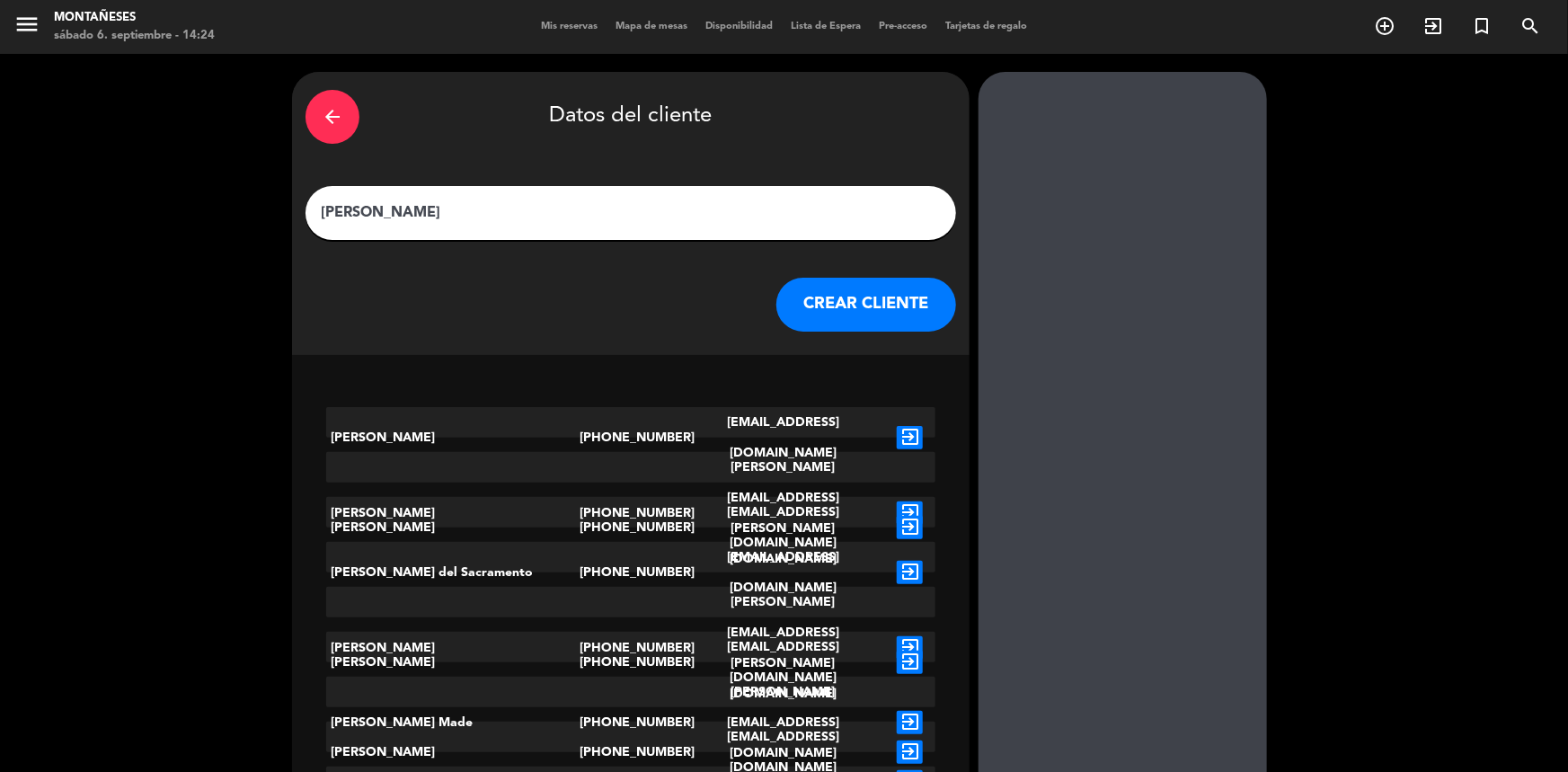
type input "[PERSON_NAME]"
click at [813, 311] on button "CREAR CLIENTE" at bounding box center [866, 305] width 180 height 54
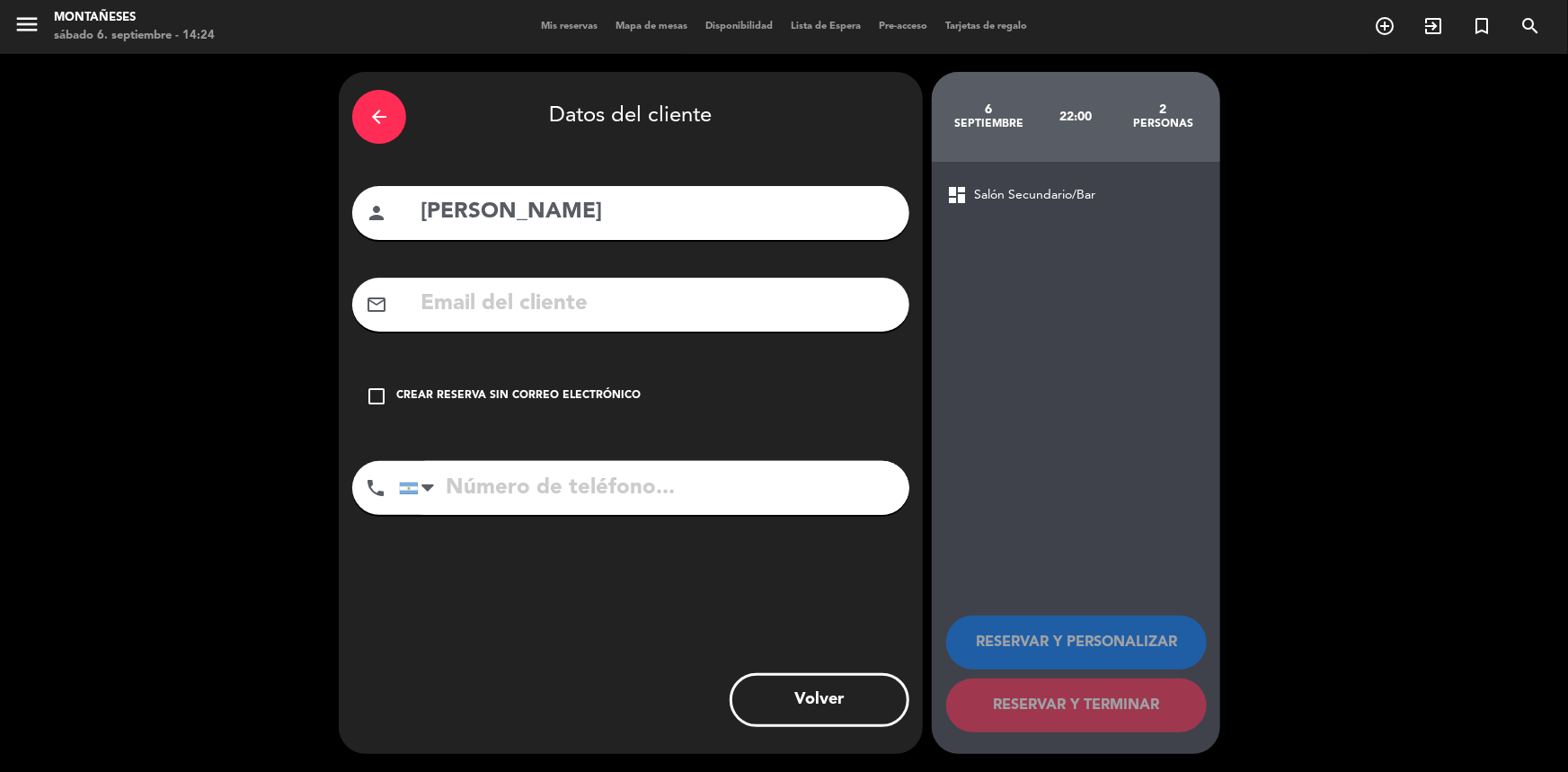
drag, startPoint x: 365, startPoint y: 393, endPoint x: 870, endPoint y: 430, distance: 506.4
click at [369, 393] on icon "check_box_outline_blank" at bounding box center [376, 396] width 22 height 22
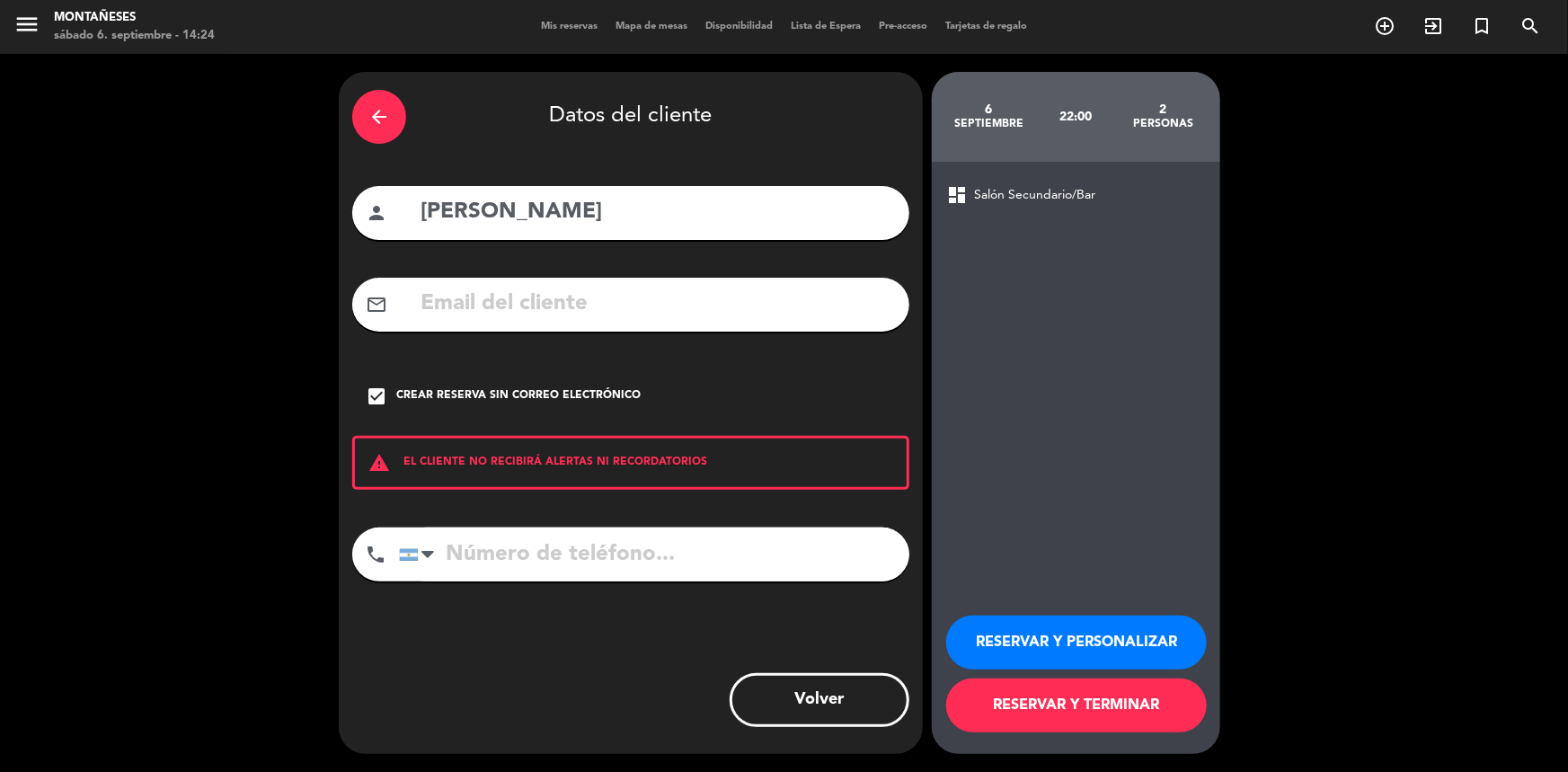
drag, startPoint x: 1006, startPoint y: 707, endPoint x: 902, endPoint y: 611, distance: 141.5
click at [999, 705] on button "RESERVAR Y TERMINAR" at bounding box center [1076, 705] width 261 height 54
